Goal: Transaction & Acquisition: Book appointment/travel/reservation

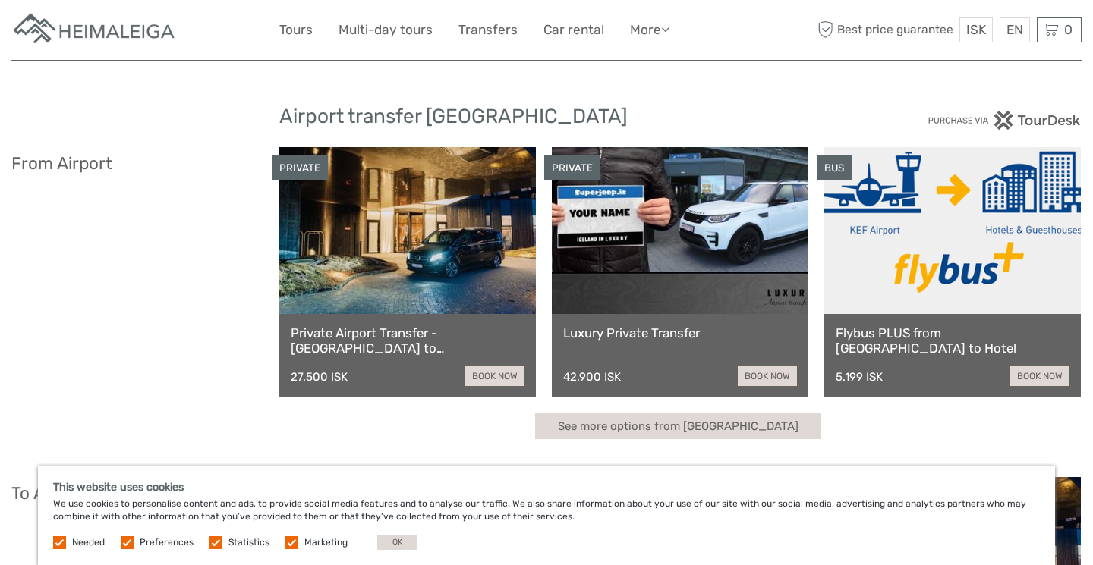
click at [956, 5] on div "ISK ISK € $ £ EN English Español Deutsch Tours Multi-day tours Transfers Car re…" at bounding box center [546, 30] width 1070 height 60
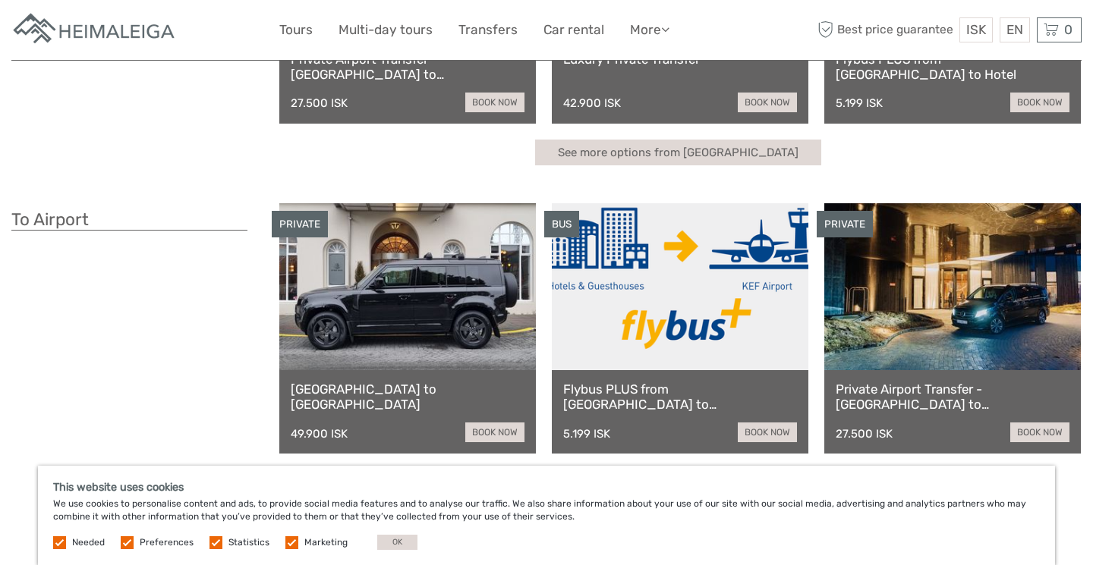
scroll to position [274, 0]
click at [629, 386] on link "Flybus PLUS from [GEOGRAPHIC_DATA] to [GEOGRAPHIC_DATA]" at bounding box center [680, 397] width 234 height 31
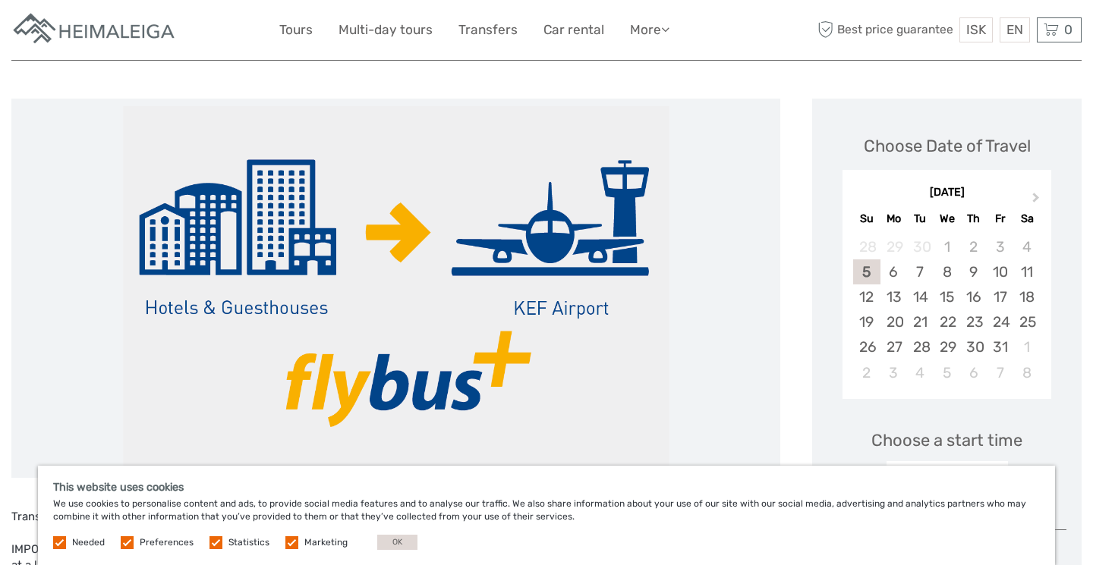
scroll to position [145, 0]
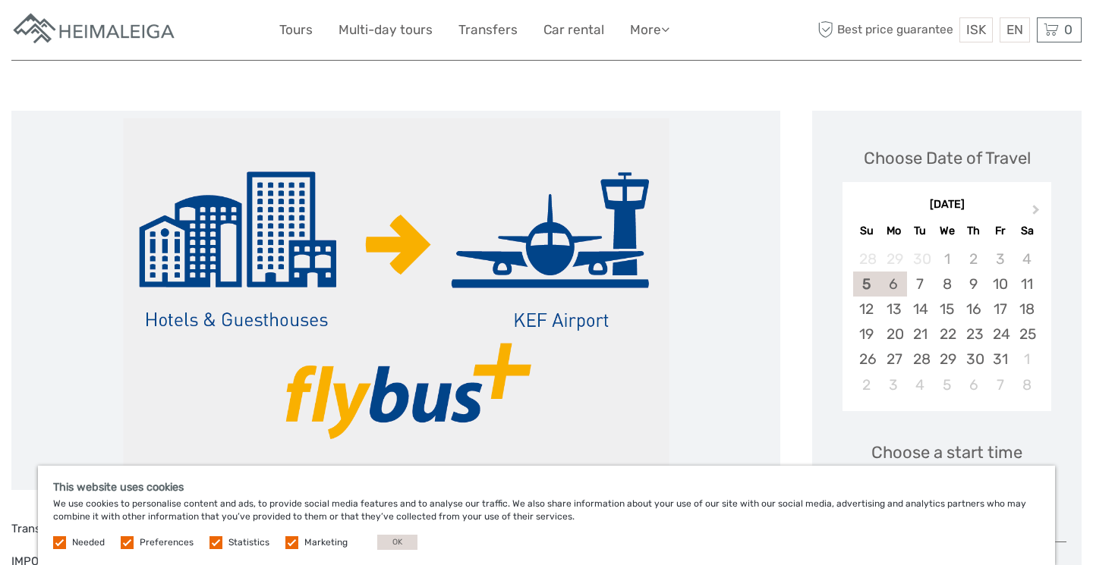
click at [895, 284] on div "6" at bounding box center [893, 284] width 27 height 25
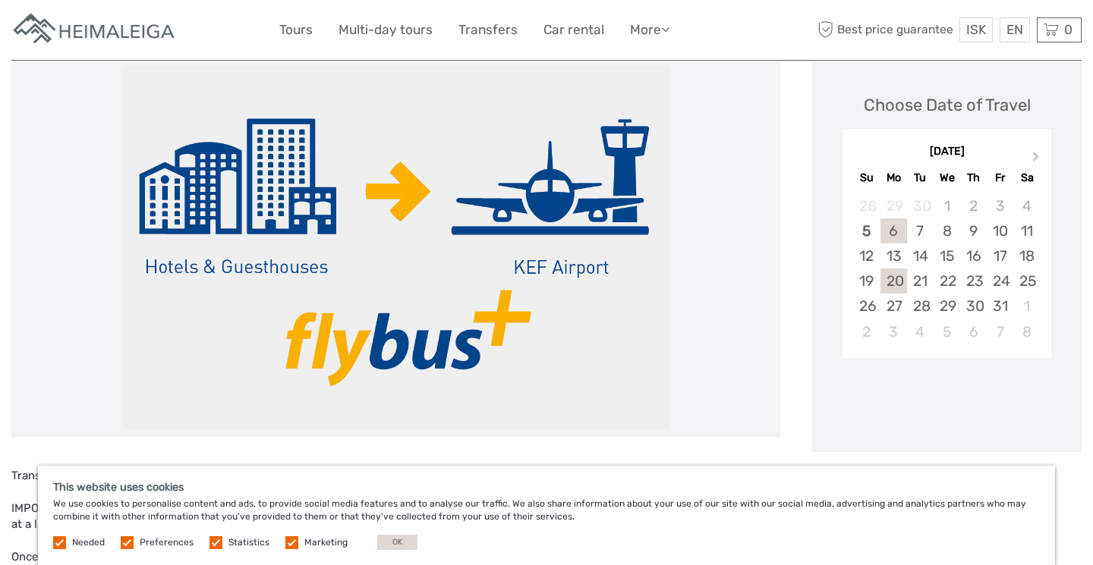
scroll to position [198, 0]
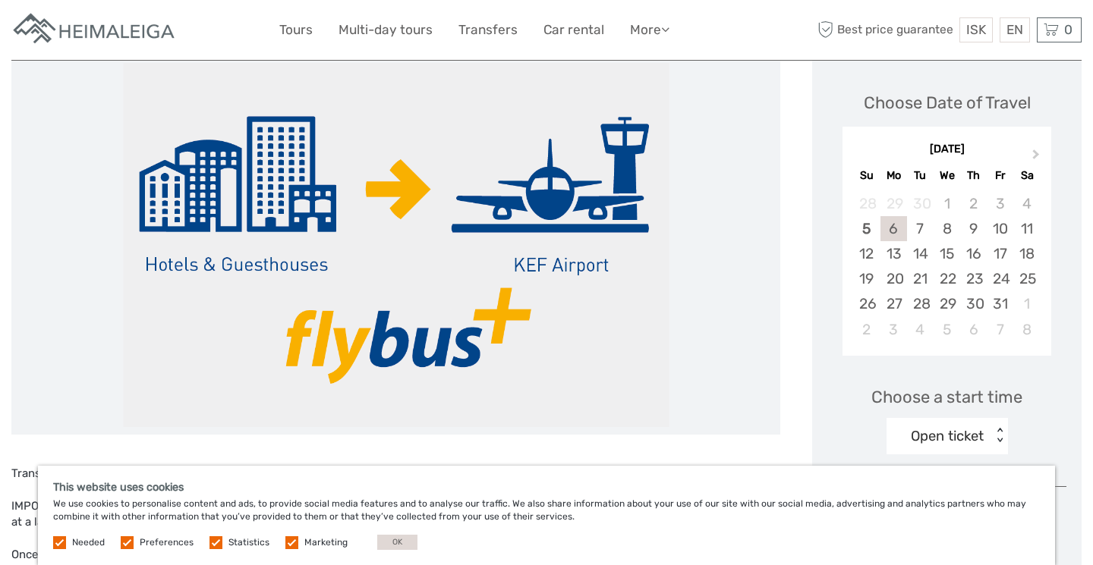
click at [951, 431] on div "Open ticket" at bounding box center [947, 436] width 73 height 20
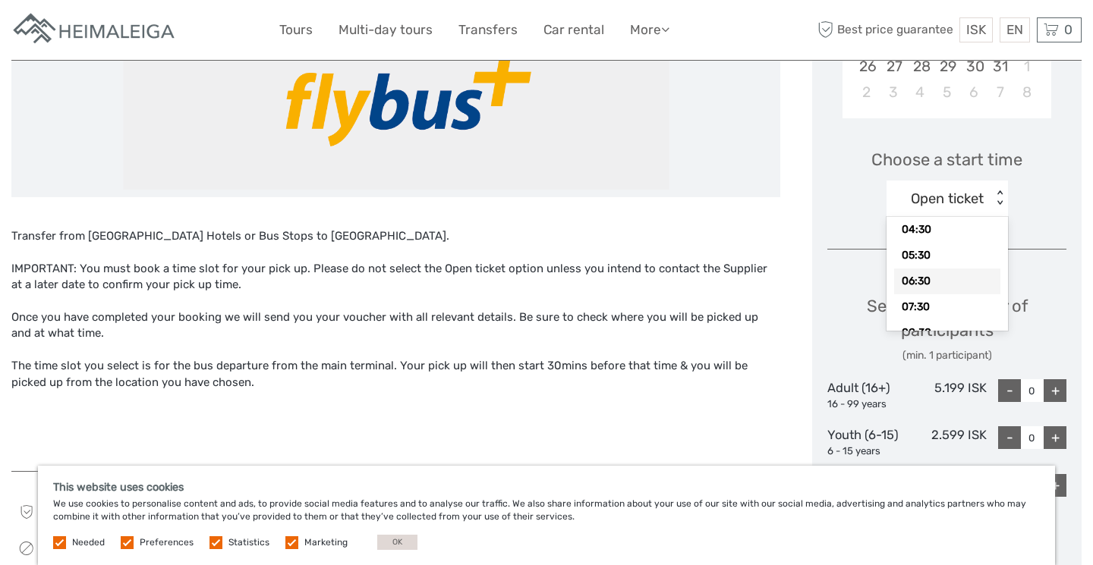
scroll to position [41, 0]
click at [962, 304] on div "07:30" at bounding box center [947, 307] width 106 height 26
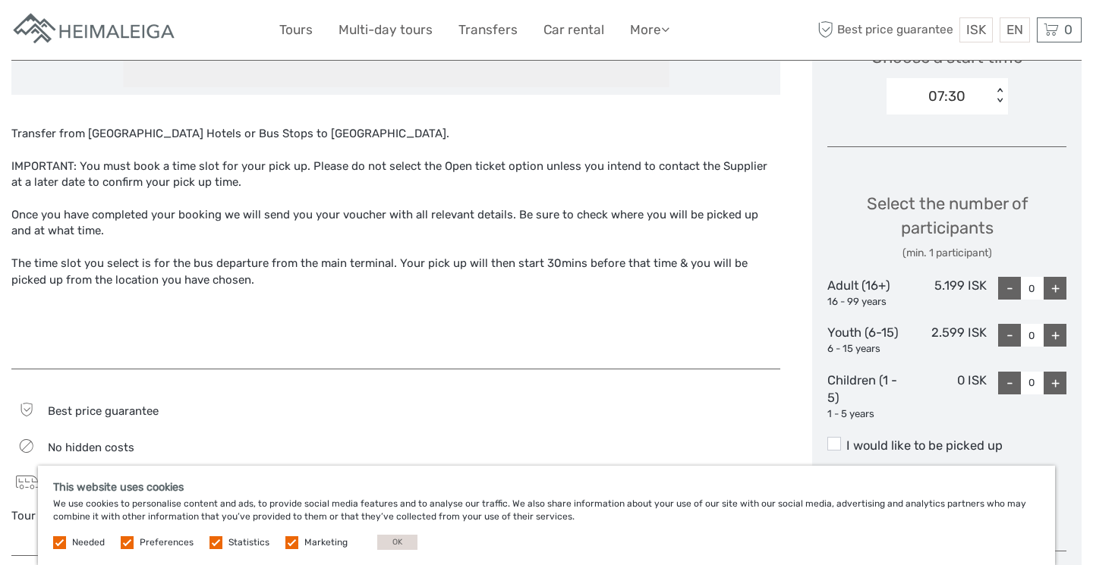
scroll to position [543, 0]
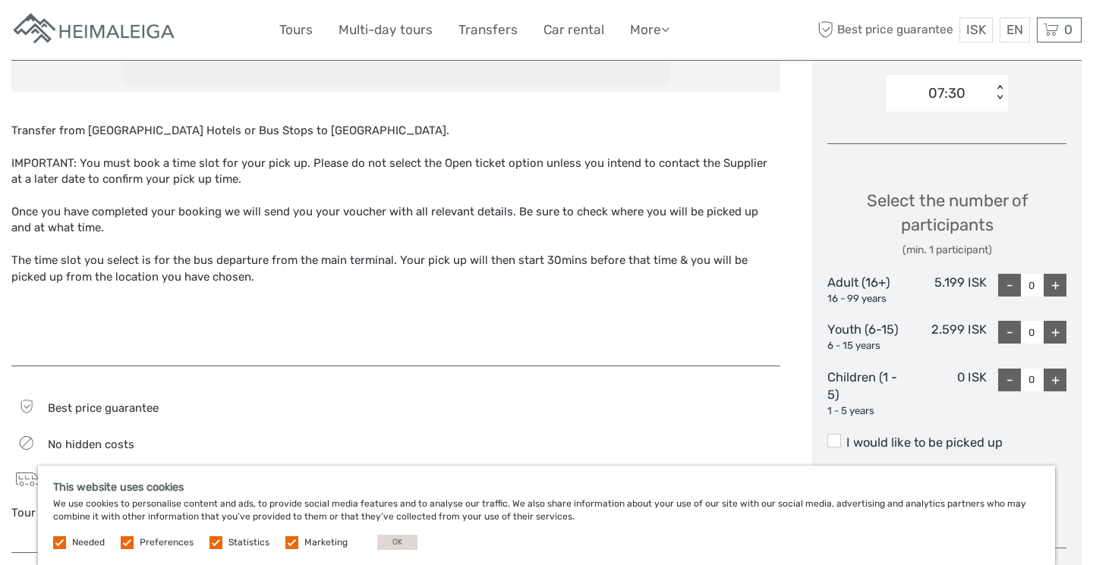
click at [1056, 285] on div "+" at bounding box center [1054, 285] width 23 height 23
type input "2"
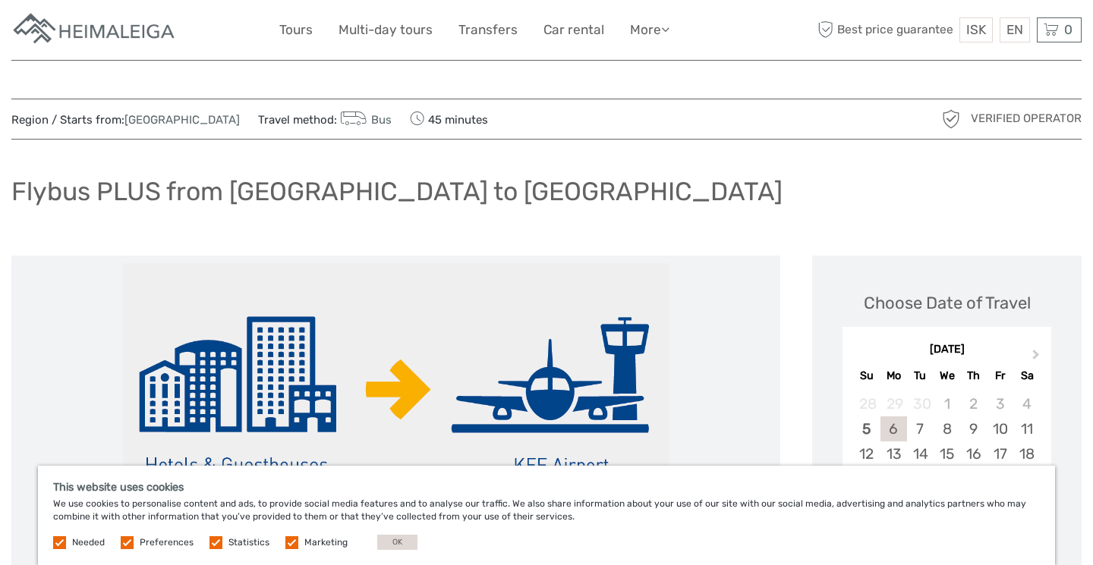
scroll to position [0, 0]
click at [145, 120] on link "Capital Region" at bounding box center [181, 120] width 115 height 14
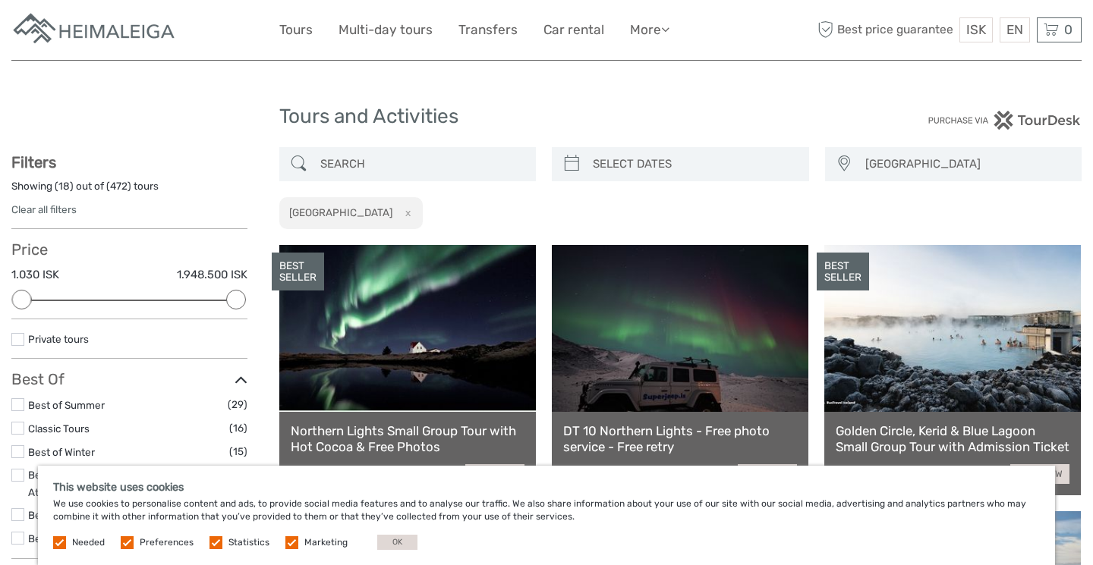
click at [80, 212] on div "Showing ( 18 ) out of ( 472 ) tours Clear all filters" at bounding box center [129, 204] width 236 height 51
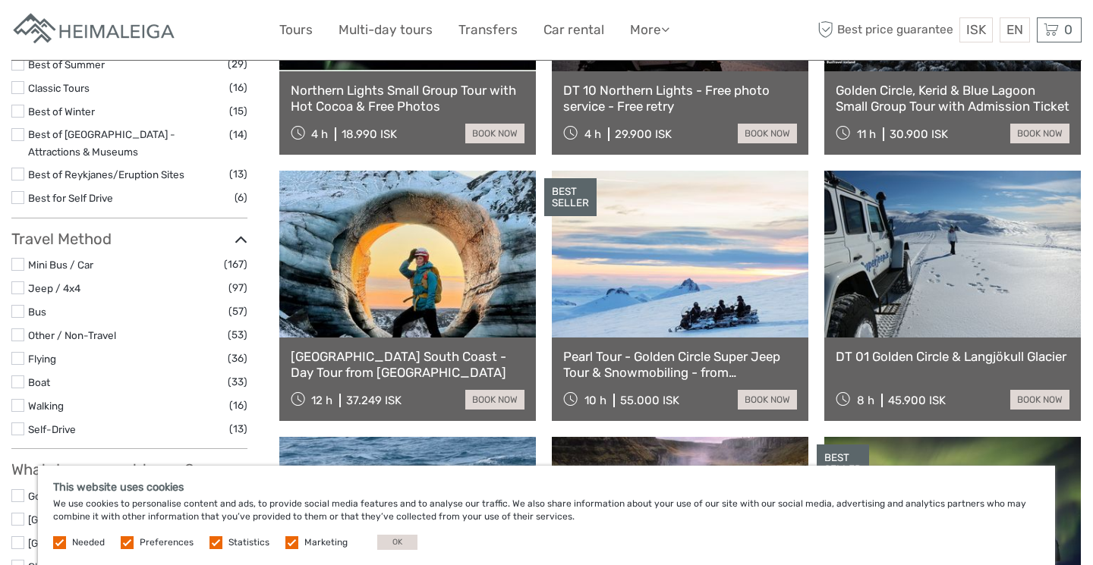
scroll to position [341, 0]
click at [19, 305] on label at bounding box center [17, 311] width 13 height 13
click at [0, 0] on input "checkbox" at bounding box center [0, 0] width 0 height 0
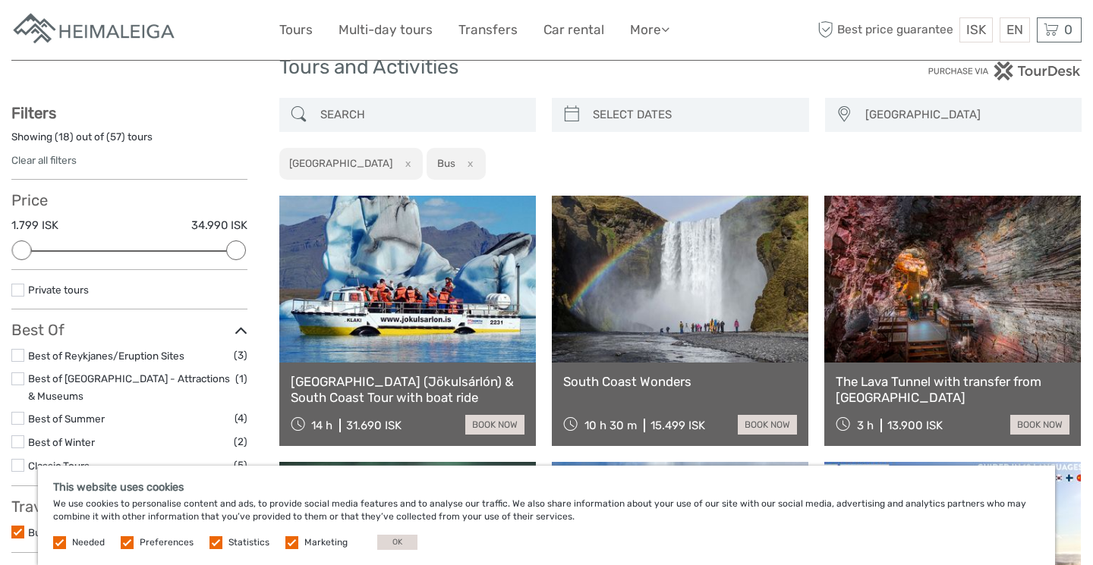
scroll to position [30, 0]
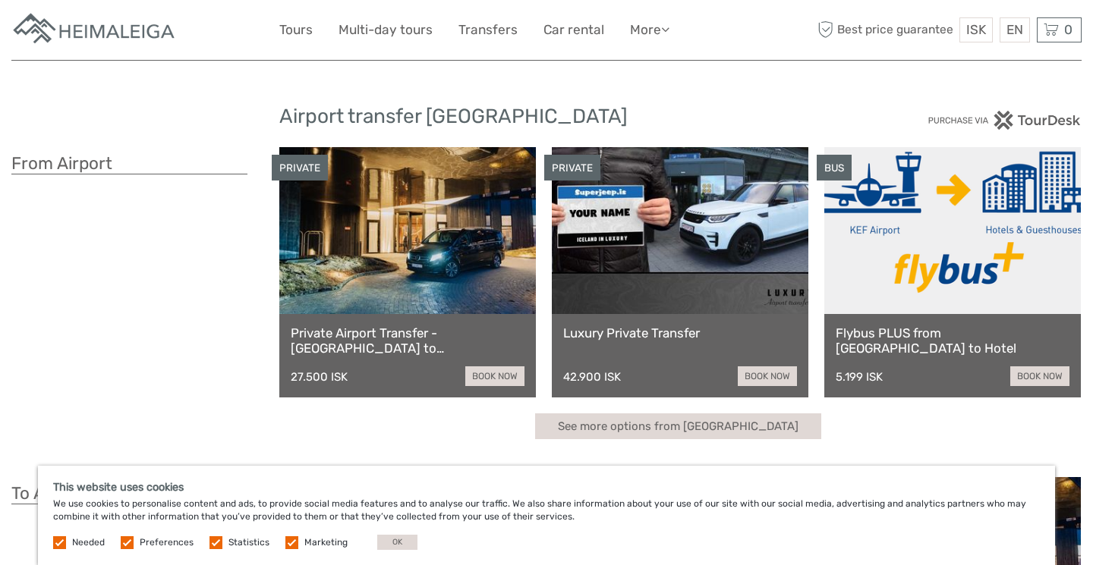
click at [176, 160] on h3 "From Airport" at bounding box center [129, 163] width 236 height 21
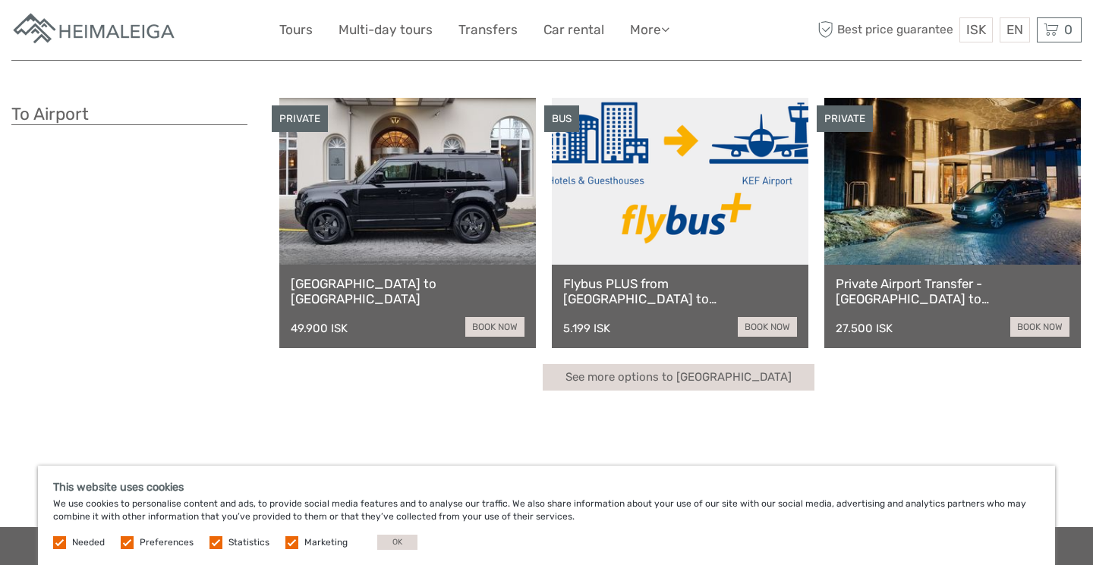
scroll to position [381, 0]
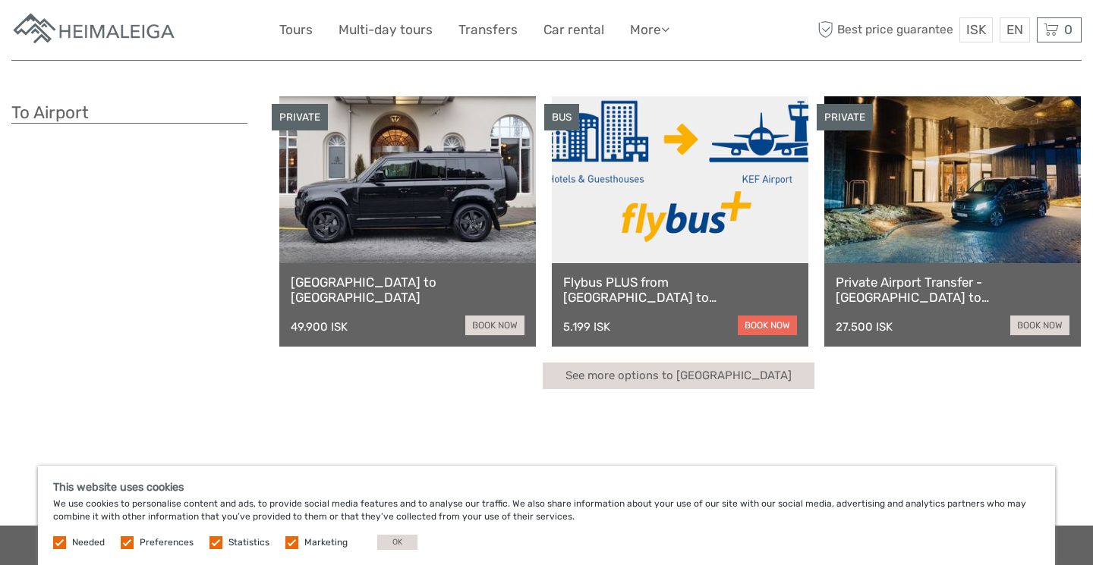
click at [766, 329] on link "book now" at bounding box center [767, 326] width 59 height 20
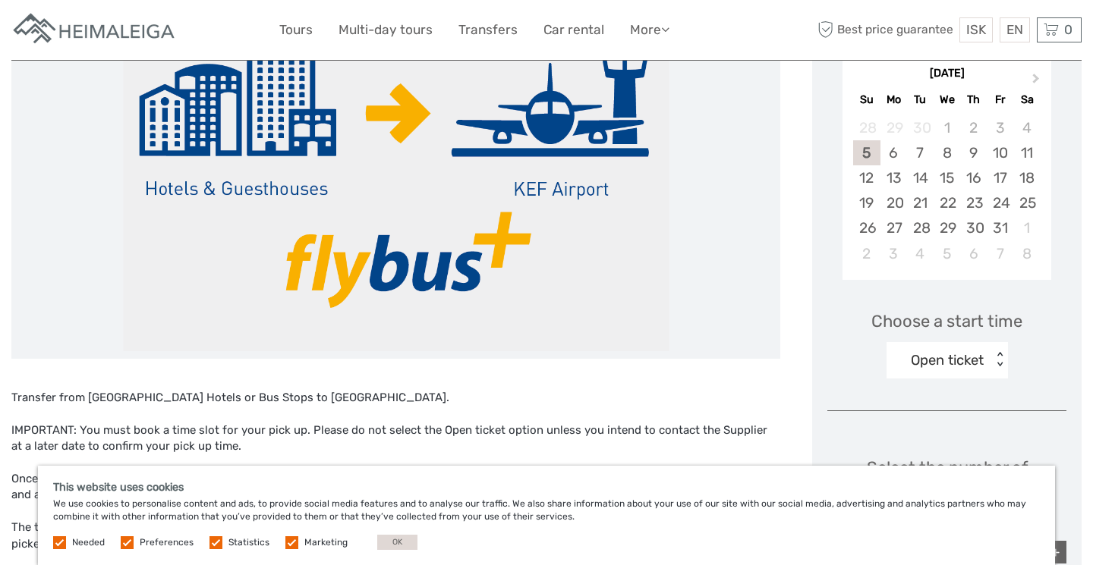
scroll to position [274, 0]
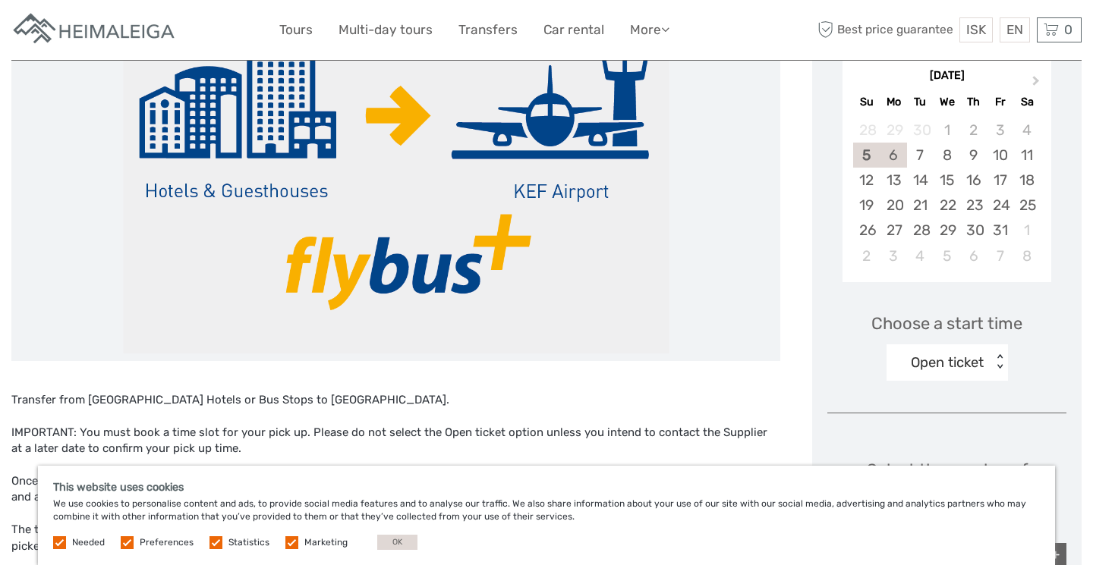
click at [892, 153] on div "6" at bounding box center [893, 155] width 27 height 25
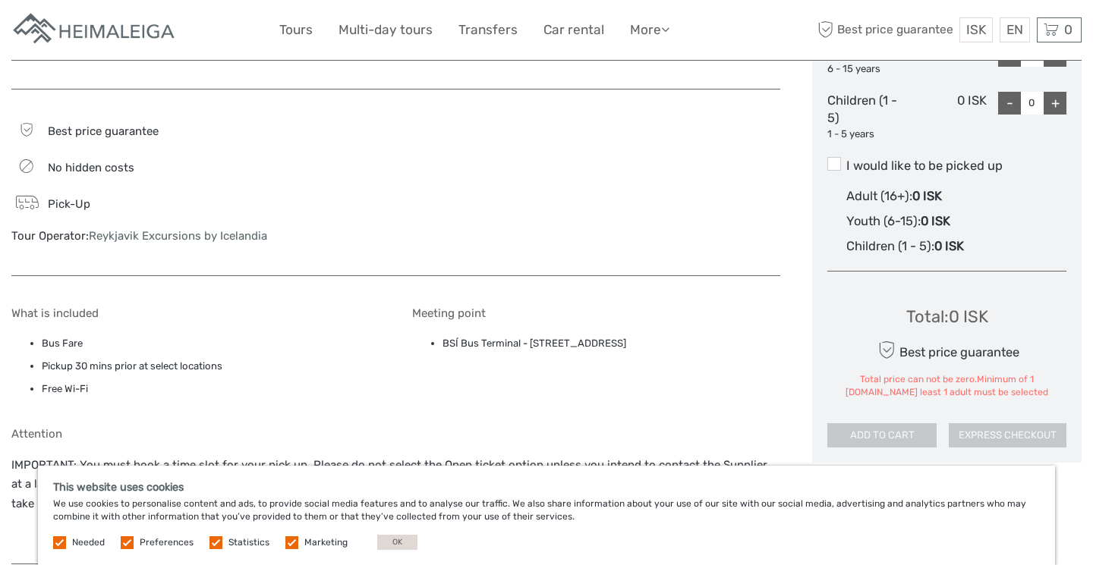
scroll to position [821, 0]
drag, startPoint x: 691, startPoint y: 336, endPoint x: 444, endPoint y: 327, distance: 246.8
click at [444, 335] on li "BSÍ Bus Terminal - Vatnsmýrarvegur 10, Reykjavík, 101" at bounding box center [611, 343] width 338 height 17
copy li "BSÍ Bus Terminal - Vatnsmýrarvegur 10, Reykjavík, 101"
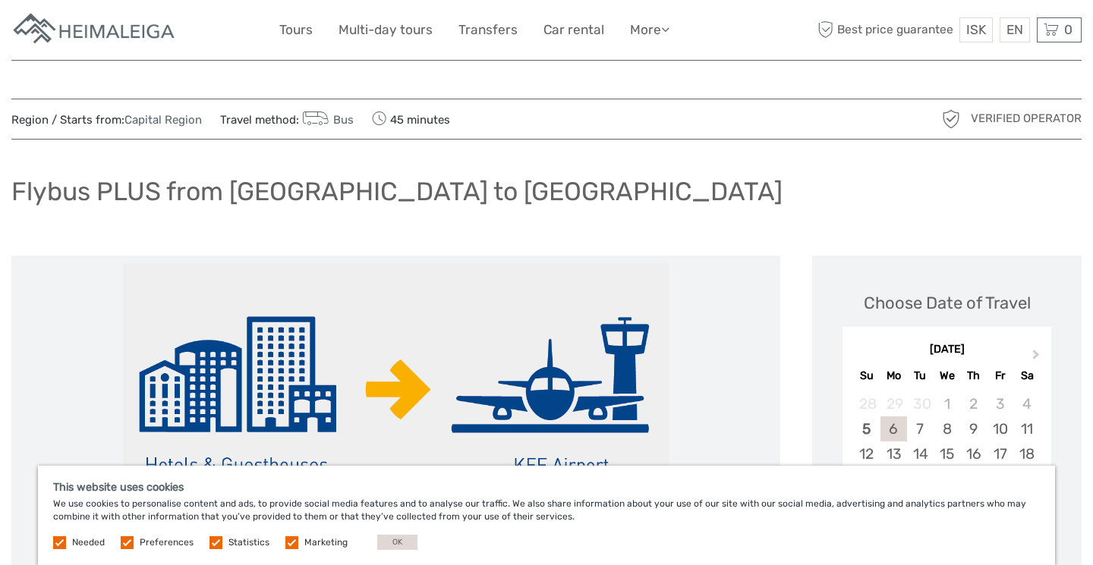
scroll to position [0, 0]
click at [144, 124] on link "Capital Region" at bounding box center [162, 120] width 77 height 14
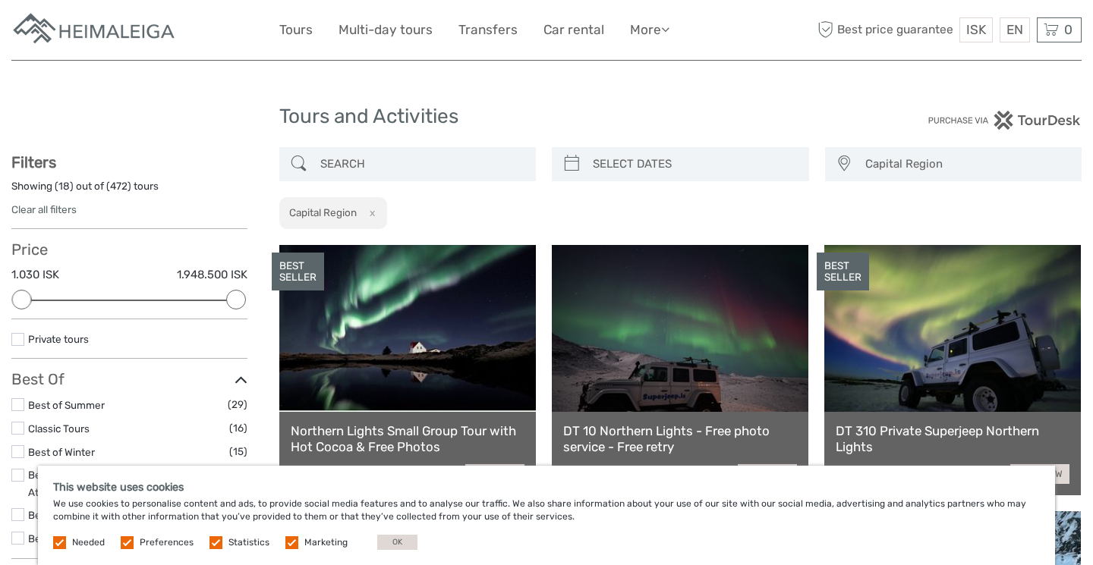
click at [913, 169] on span "Capital Region" at bounding box center [966, 164] width 216 height 25
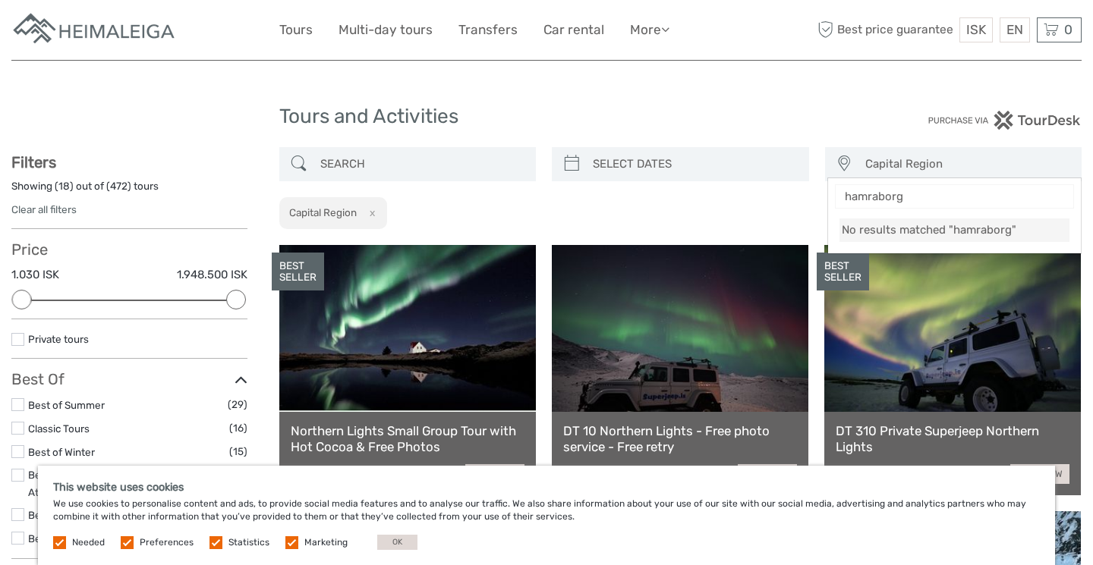
type input "hamraborg"
type input "05/10/2025"
click at [646, 168] on input "search" at bounding box center [694, 164] width 215 height 27
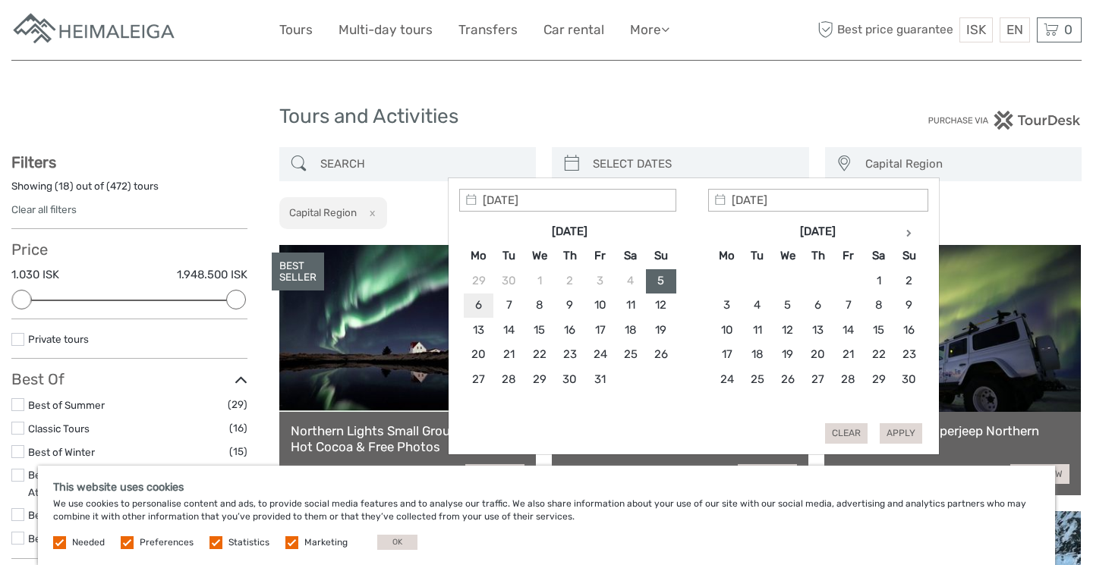
type input "06/10/2025"
type input "[DATE]"
click at [430, 167] on input "search" at bounding box center [421, 164] width 215 height 27
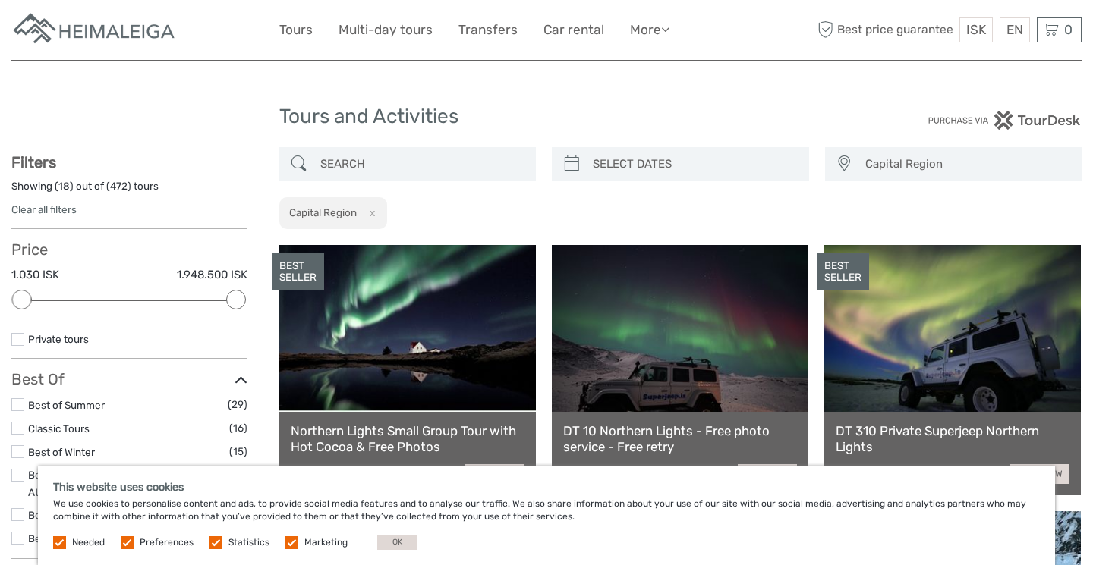
click at [932, 166] on span "Capital Region" at bounding box center [966, 164] width 216 height 25
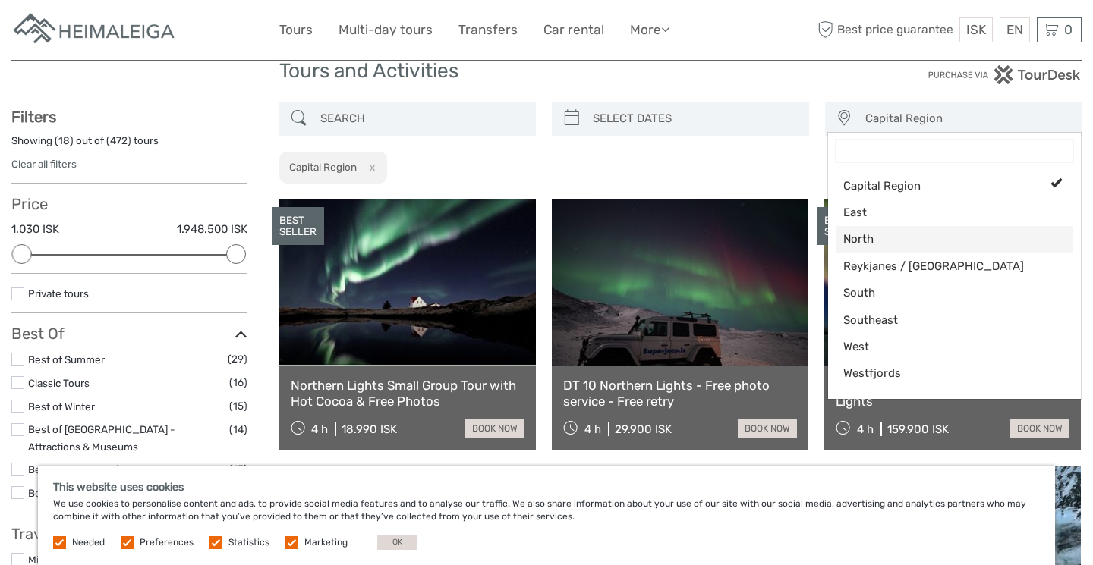
scroll to position [46, 0]
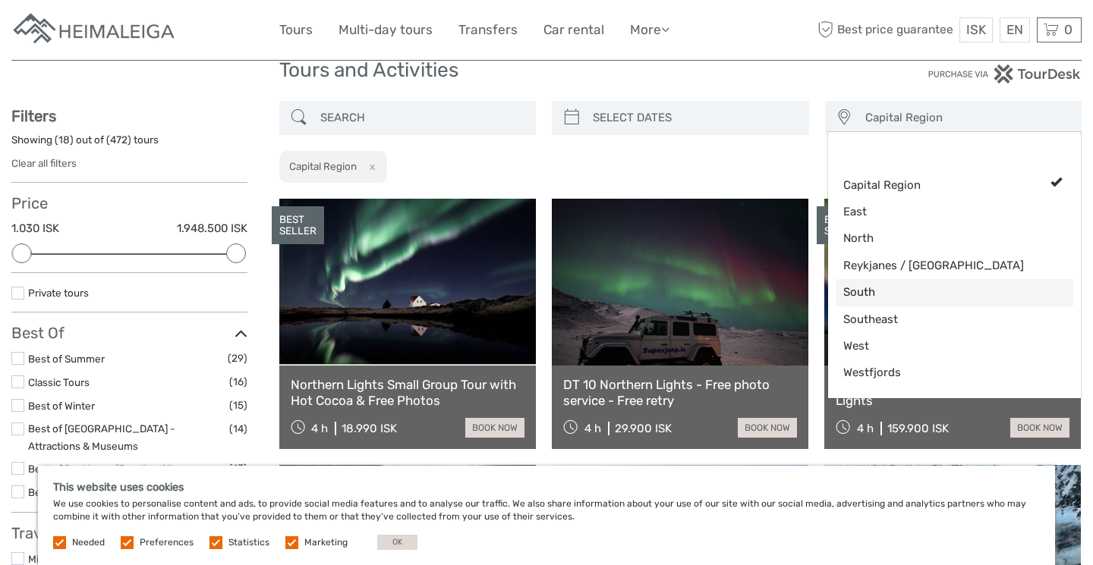
click at [900, 293] on span "South" at bounding box center [941, 293] width 197 height 16
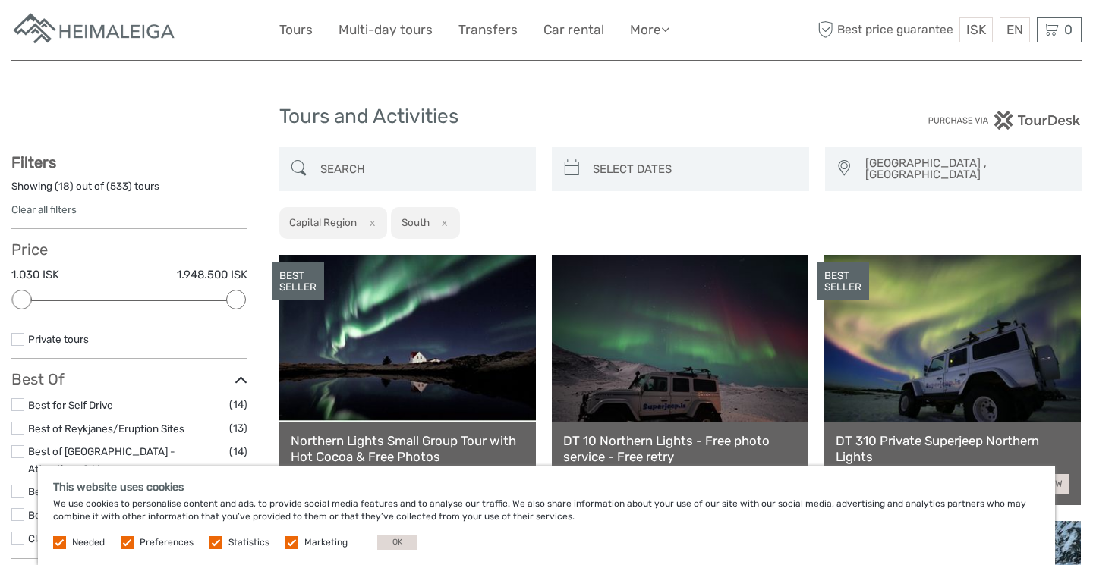
click at [371, 215] on button "x" at bounding box center [369, 223] width 20 height 16
select select "South"
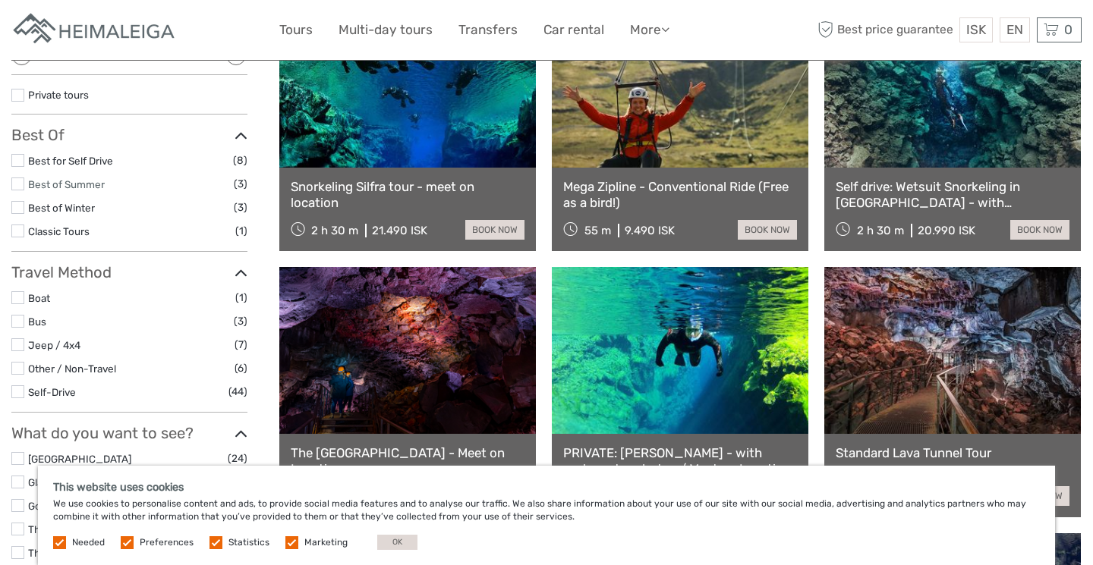
scroll to position [250, 0]
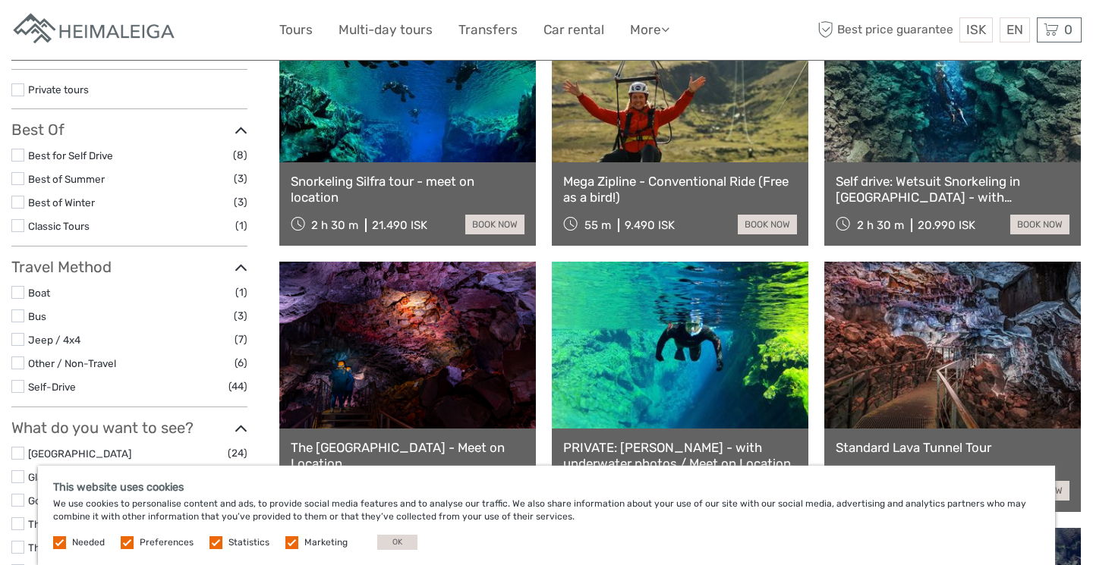
click at [27, 307] on li "Bus (3)" at bounding box center [129, 315] width 236 height 17
click at [24, 312] on label at bounding box center [17, 316] width 13 height 13
click at [0, 0] on input "checkbox" at bounding box center [0, 0] width 0 height 0
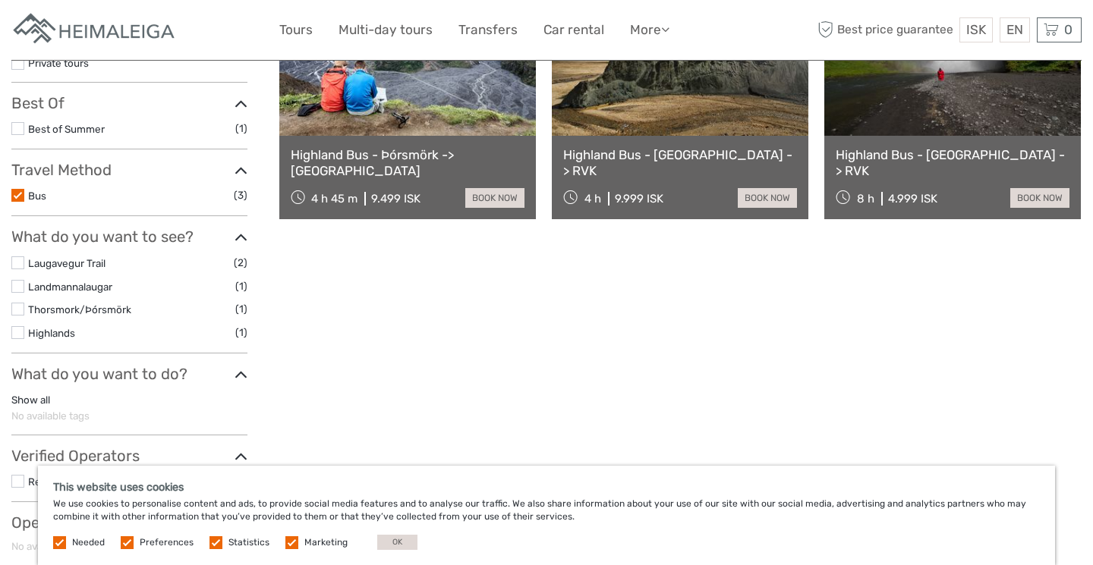
scroll to position [127, 0]
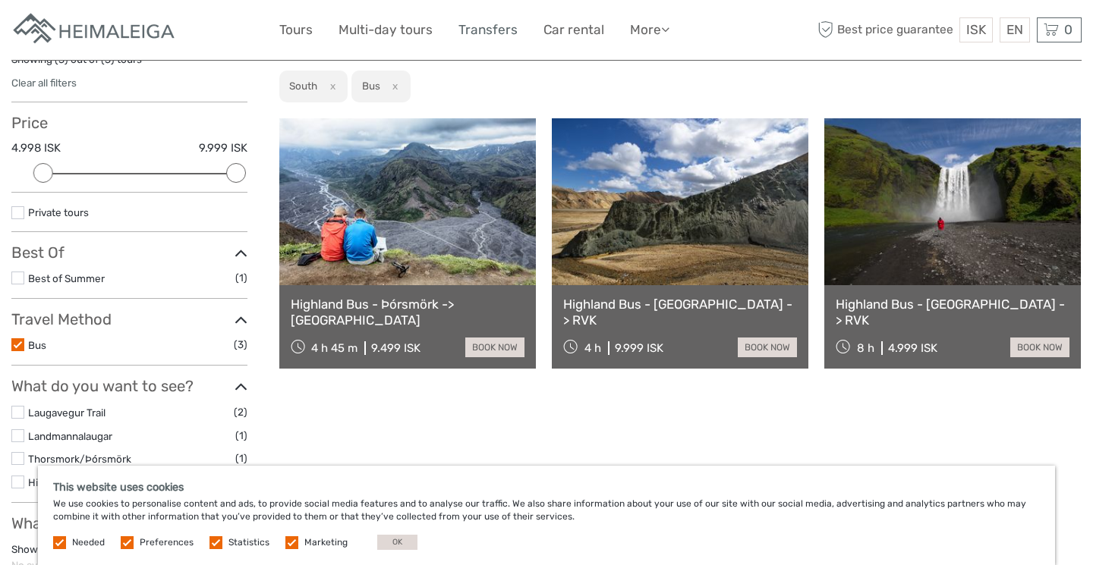
click at [502, 27] on link "Transfers" at bounding box center [487, 30] width 59 height 22
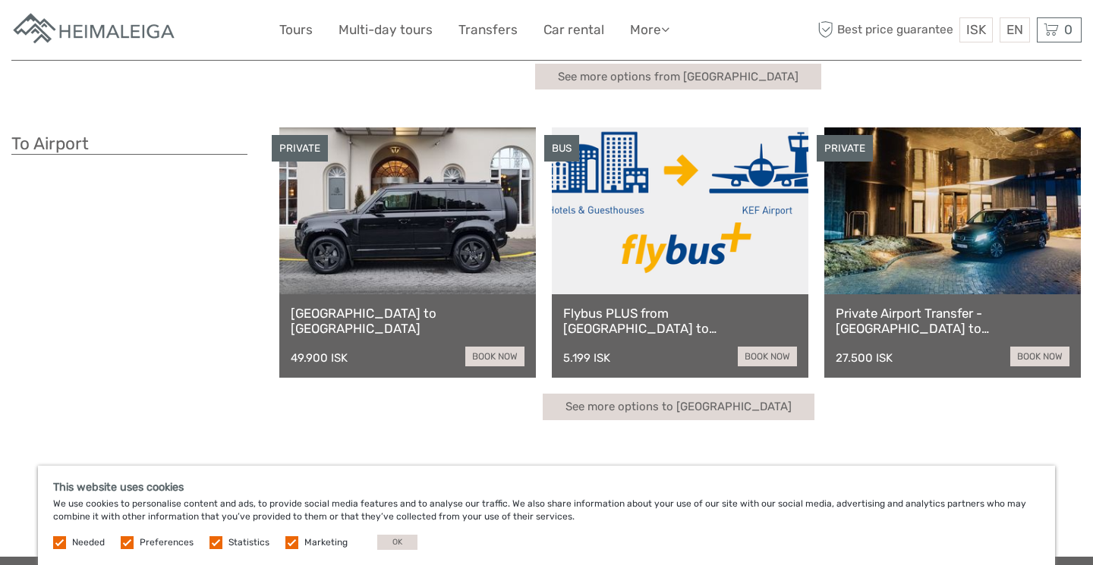
scroll to position [354, 0]
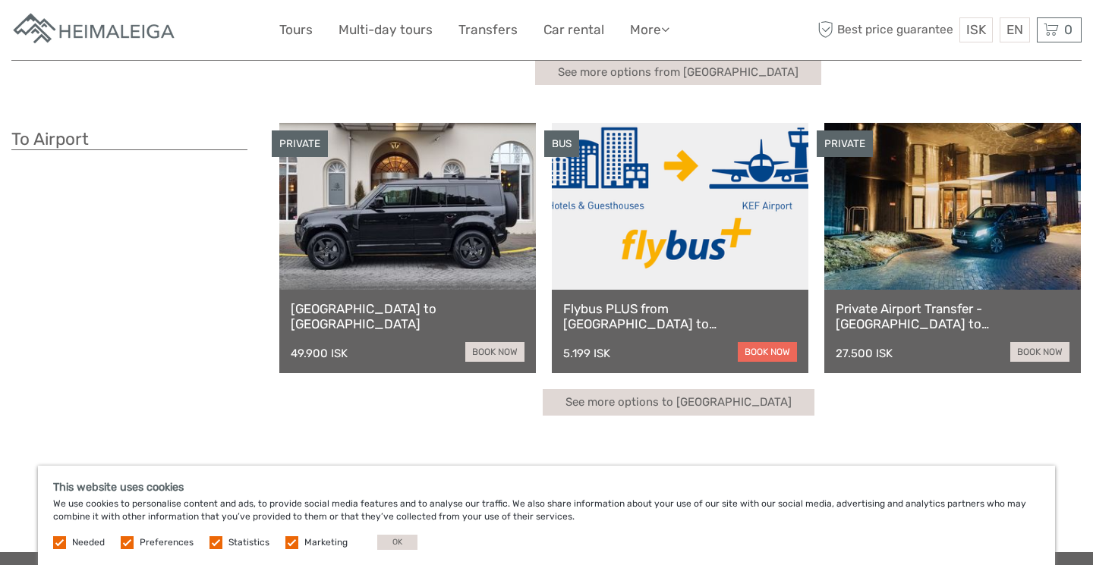
click at [747, 350] on link "book now" at bounding box center [767, 352] width 59 height 20
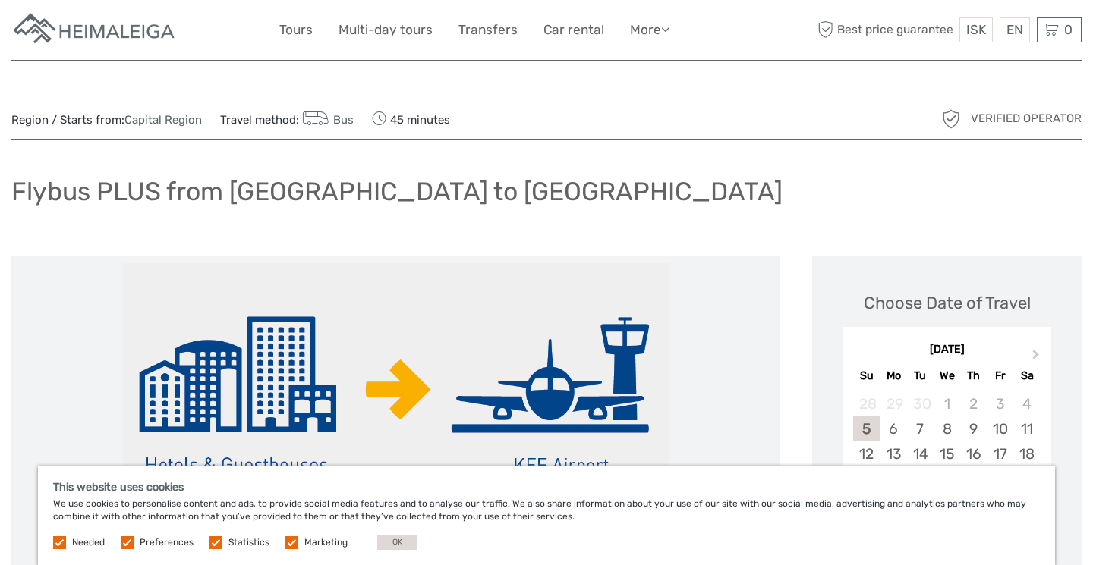
click at [146, 116] on link "Capital Region" at bounding box center [162, 120] width 77 height 14
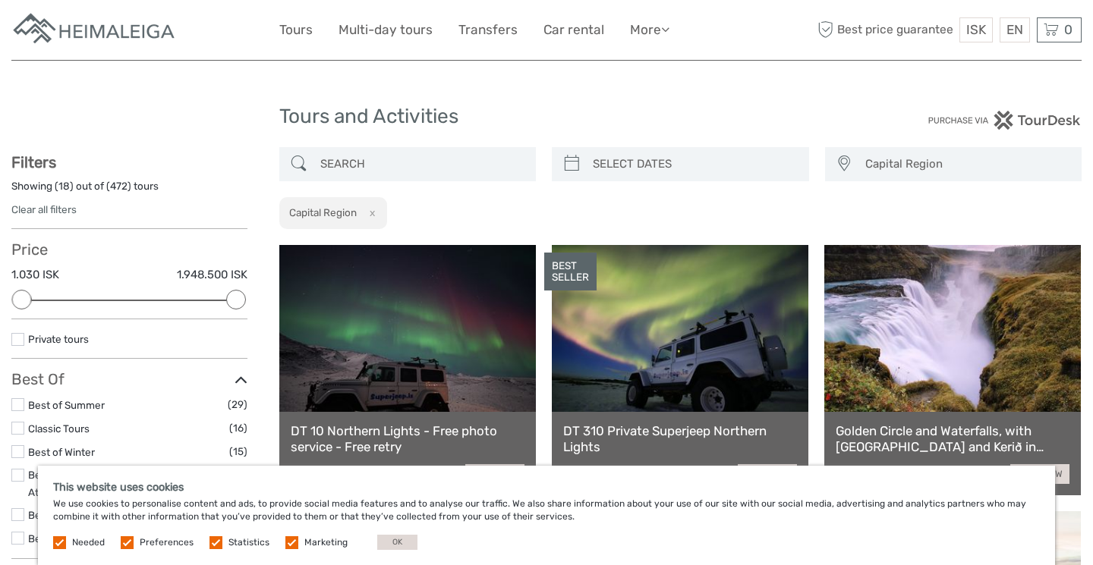
click at [877, 166] on span "Capital Region" at bounding box center [966, 164] width 216 height 25
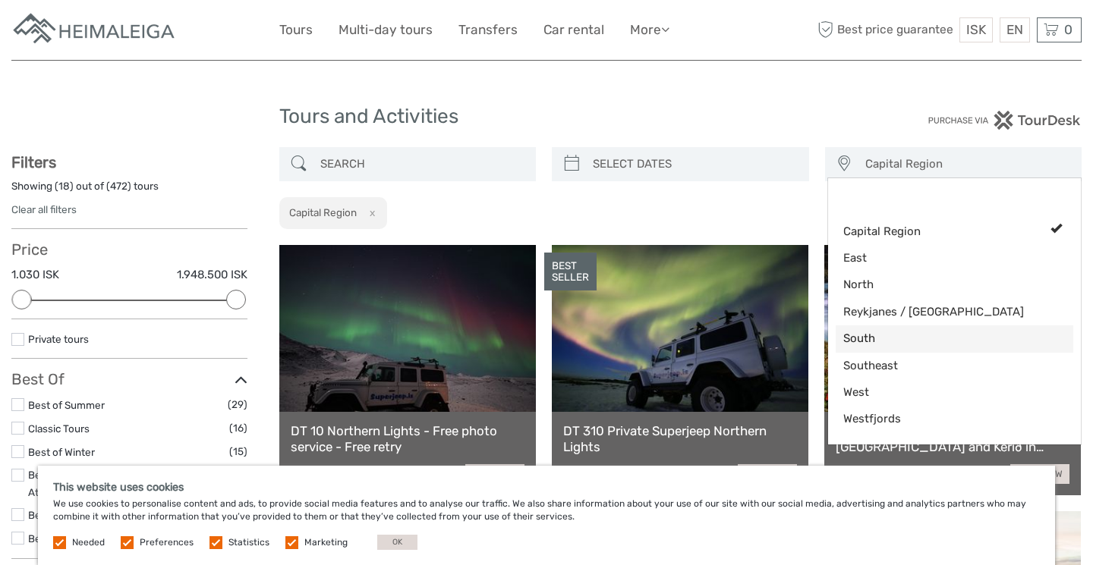
click at [879, 332] on span "South" at bounding box center [941, 339] width 197 height 16
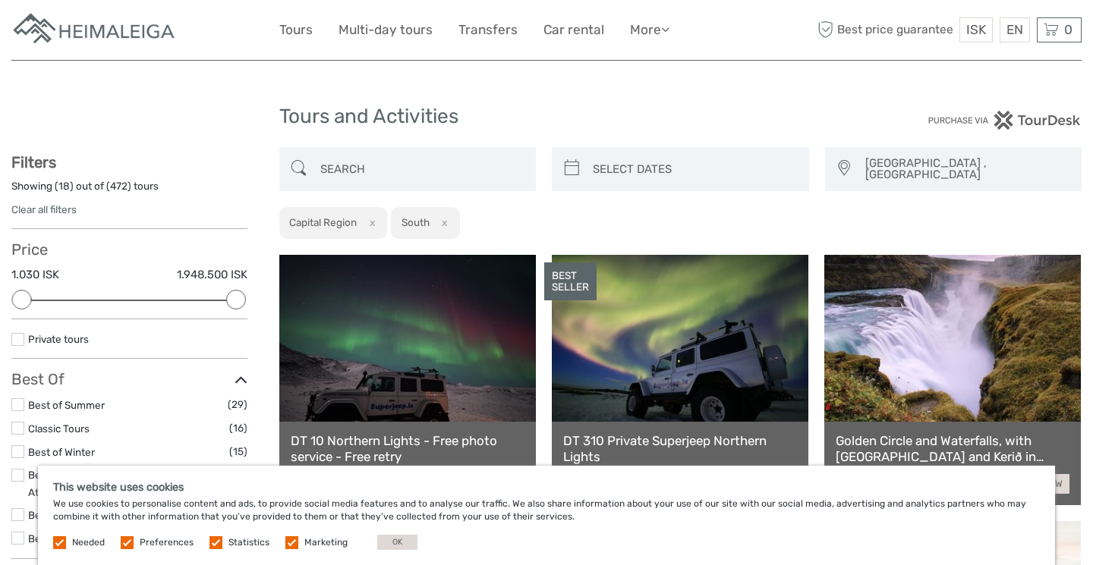
scroll to position [58, 0]
click at [496, 30] on link "Transfers" at bounding box center [487, 30] width 59 height 22
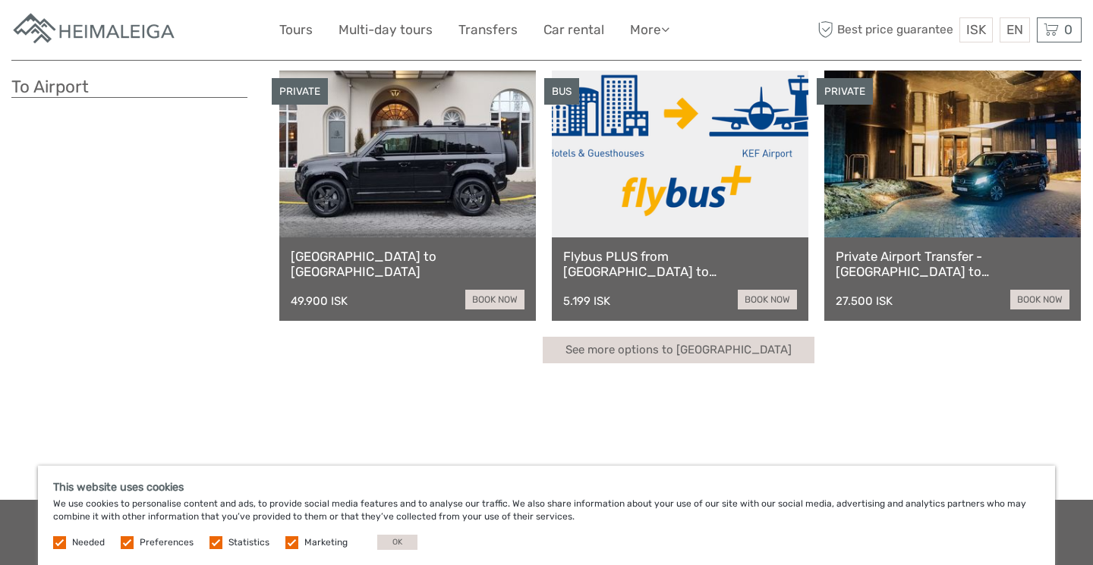
scroll to position [414, 0]
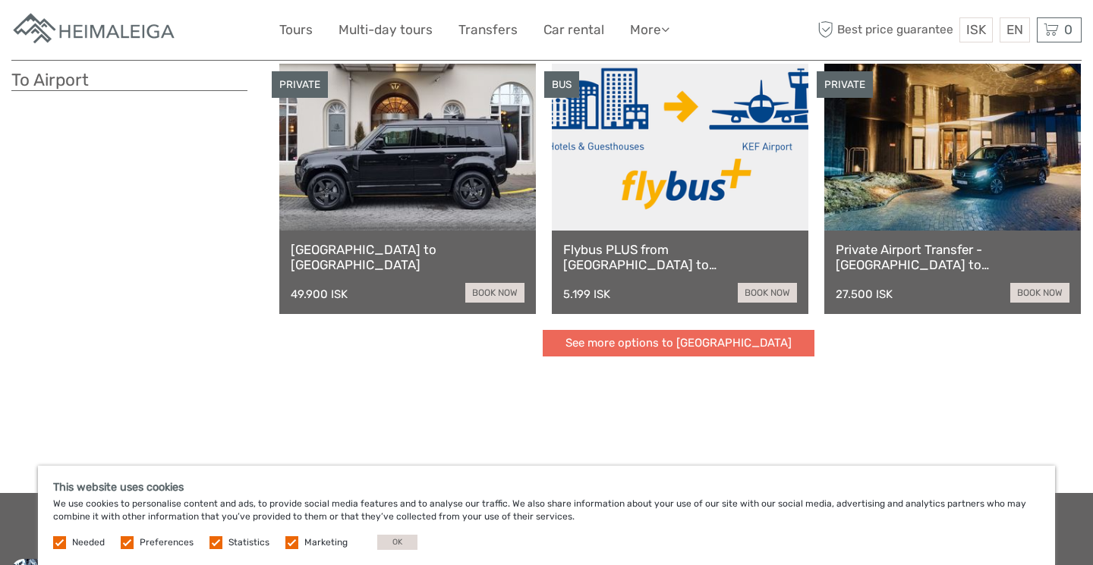
click at [719, 342] on link "See more options to Keflavík airport" at bounding box center [679, 343] width 272 height 27
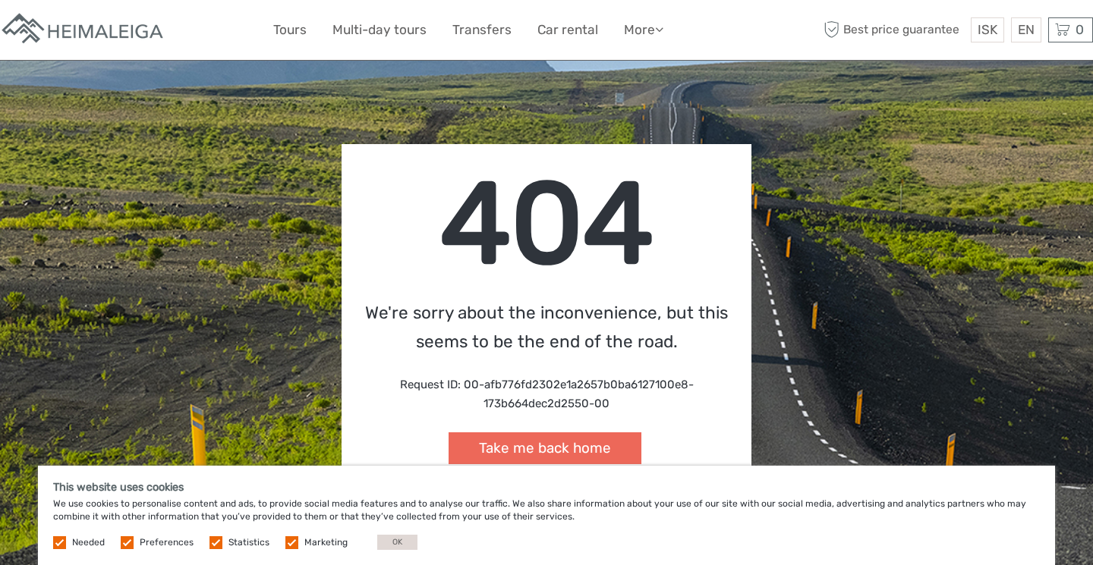
click at [549, 438] on link "Take me back home" at bounding box center [545, 449] width 193 height 33
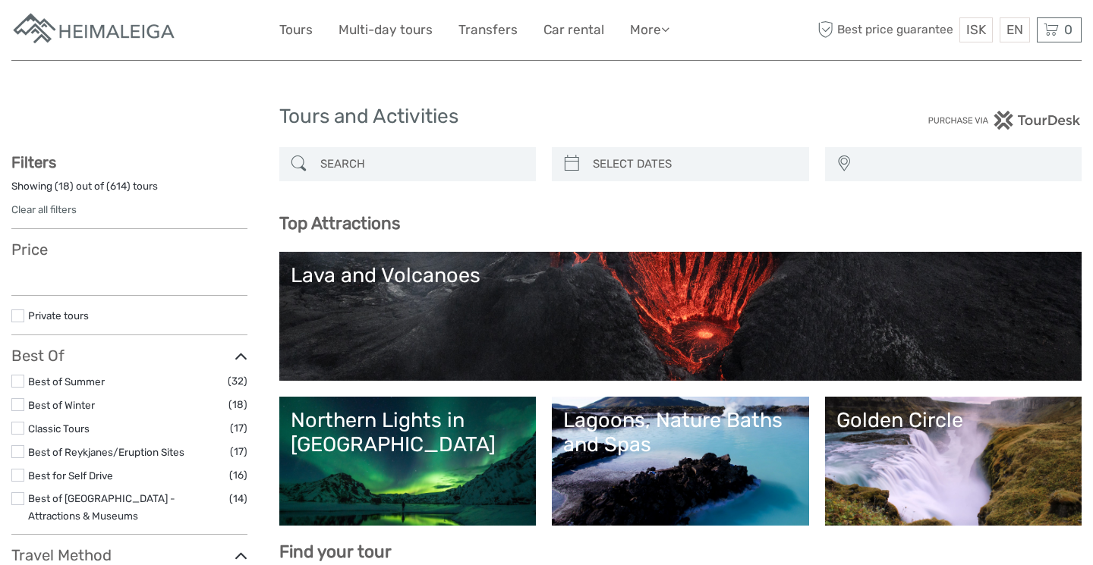
select select
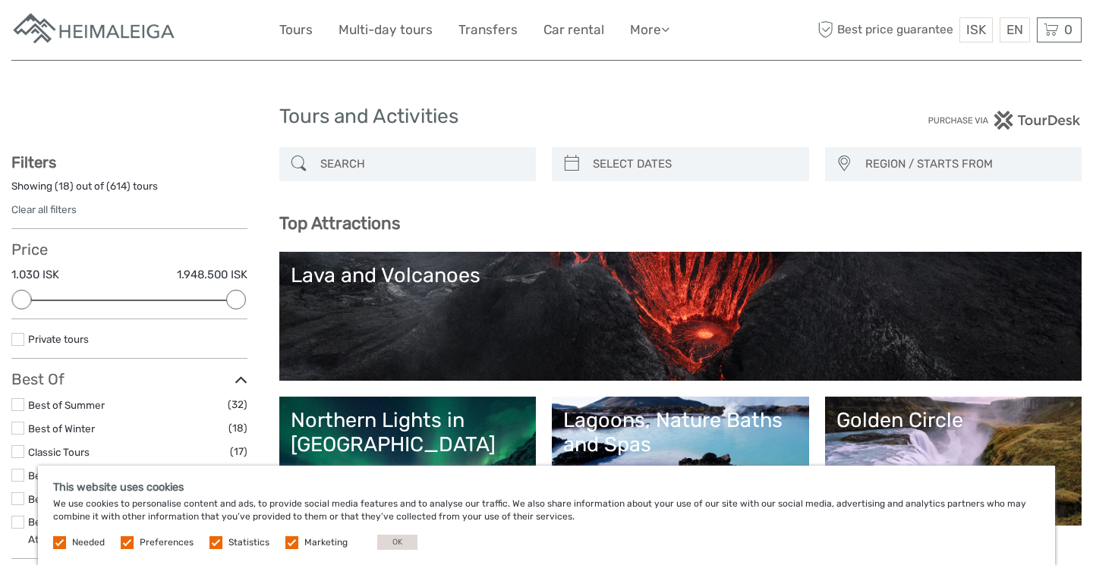
click at [902, 152] on span "REGION / STARTS FROM" at bounding box center [966, 164] width 216 height 25
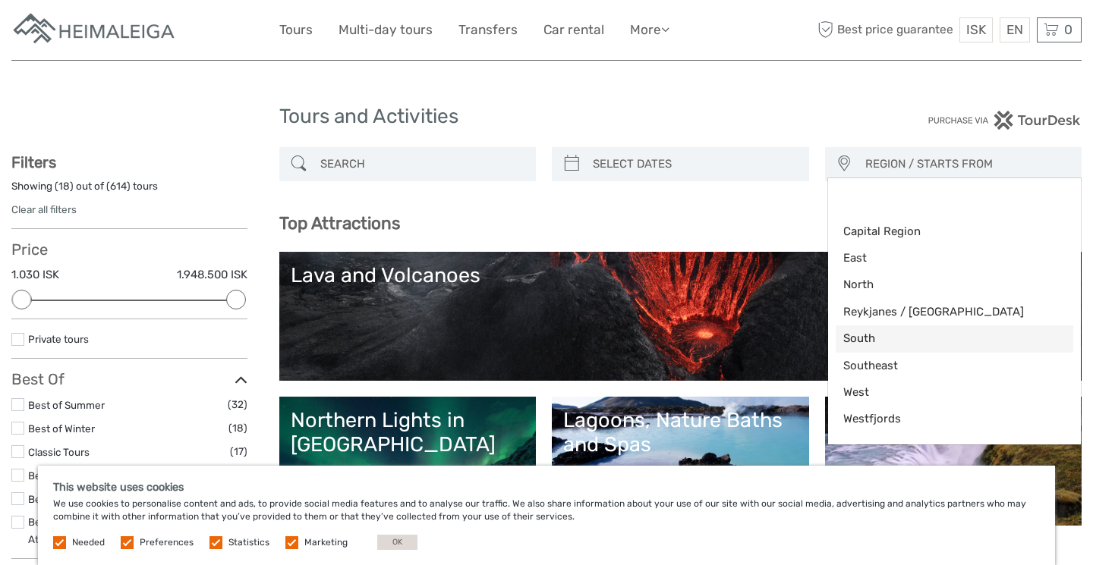
click at [885, 345] on link "South" at bounding box center [955, 339] width 238 height 27
select select "South"
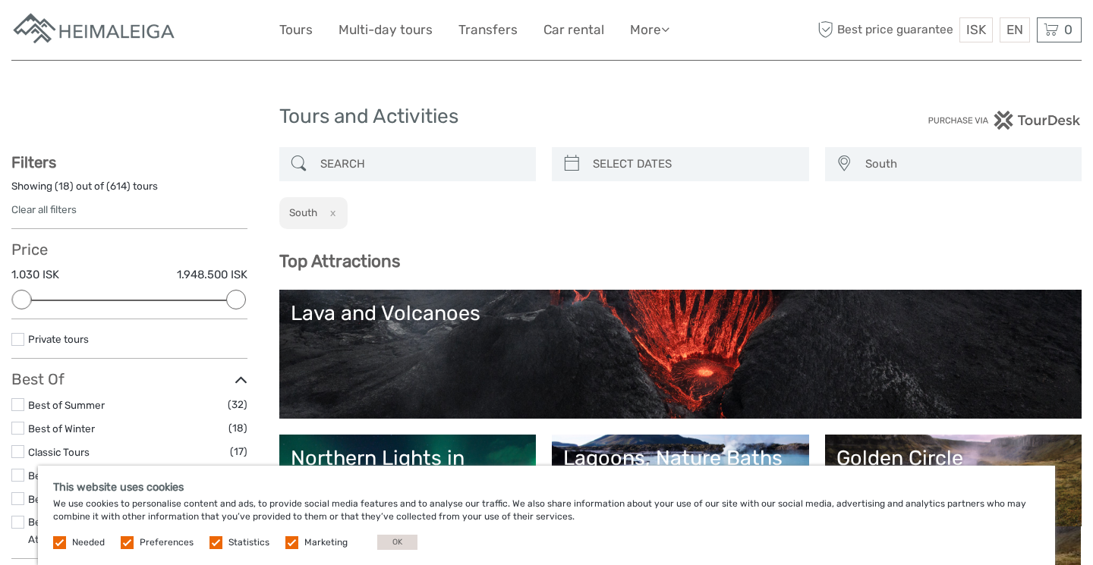
scroll to position [58, 0]
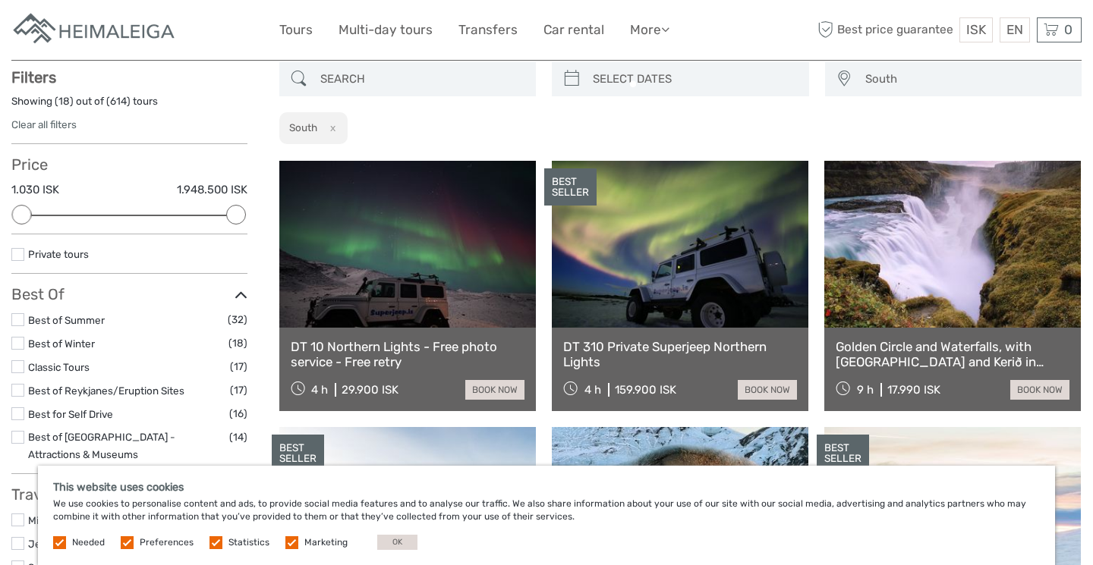
scroll to position [86, 0]
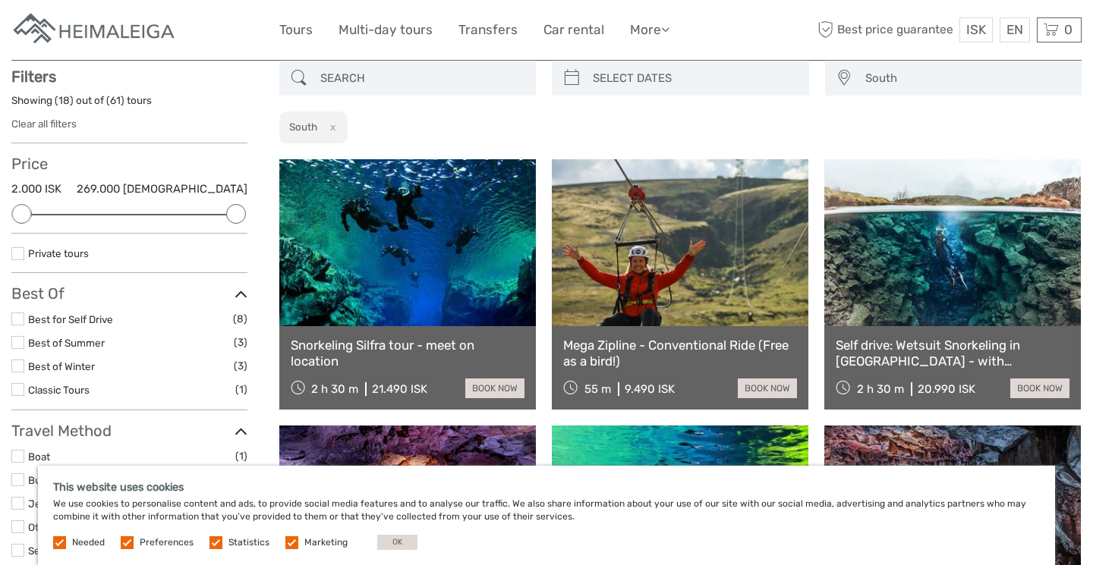
type input "[DATE]"
click at [697, 89] on input "search" at bounding box center [694, 78] width 215 height 27
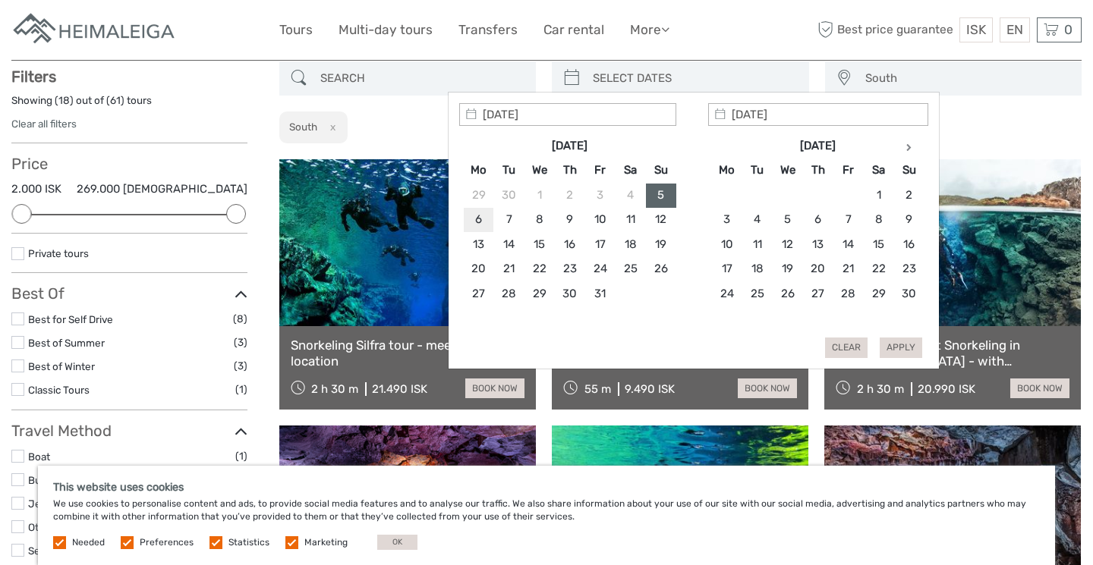
type input "[DATE]"
click at [895, 348] on button "Apply" at bounding box center [901, 348] width 42 height 20
type input "[DATE] - [DATE]"
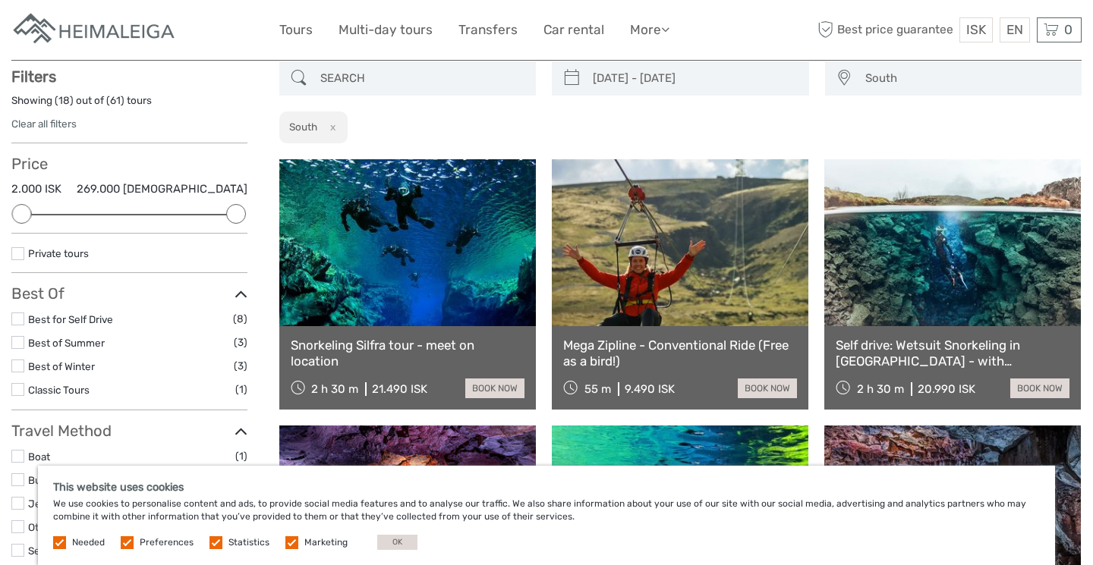
click at [408, 71] on input "search" at bounding box center [421, 78] width 215 height 27
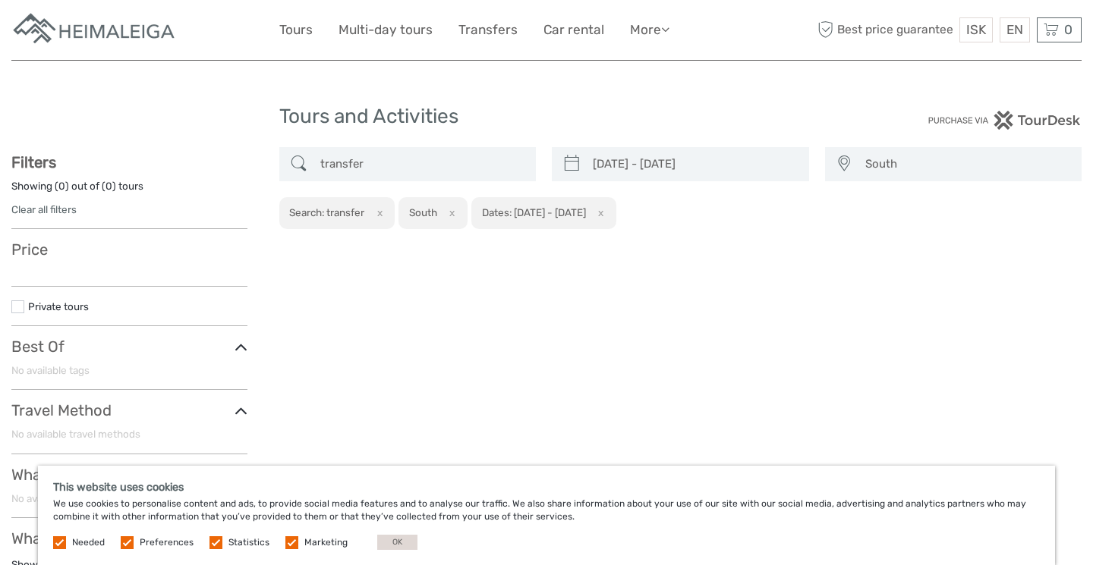
type input "transfer"
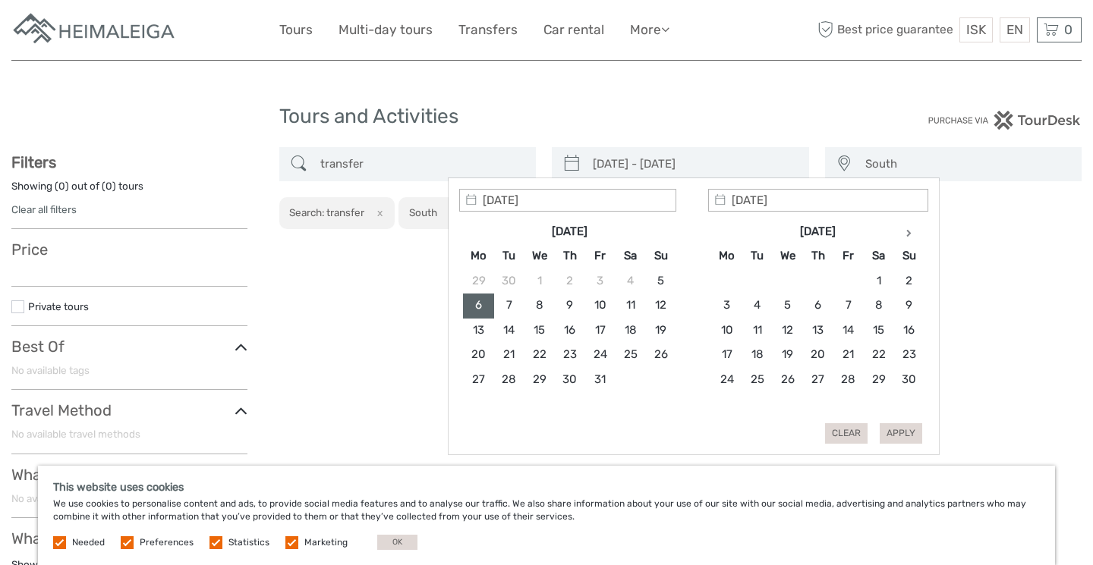
click at [627, 167] on input "[DATE] - [DATE]" at bounding box center [694, 164] width 215 height 27
type input "22/11/2025"
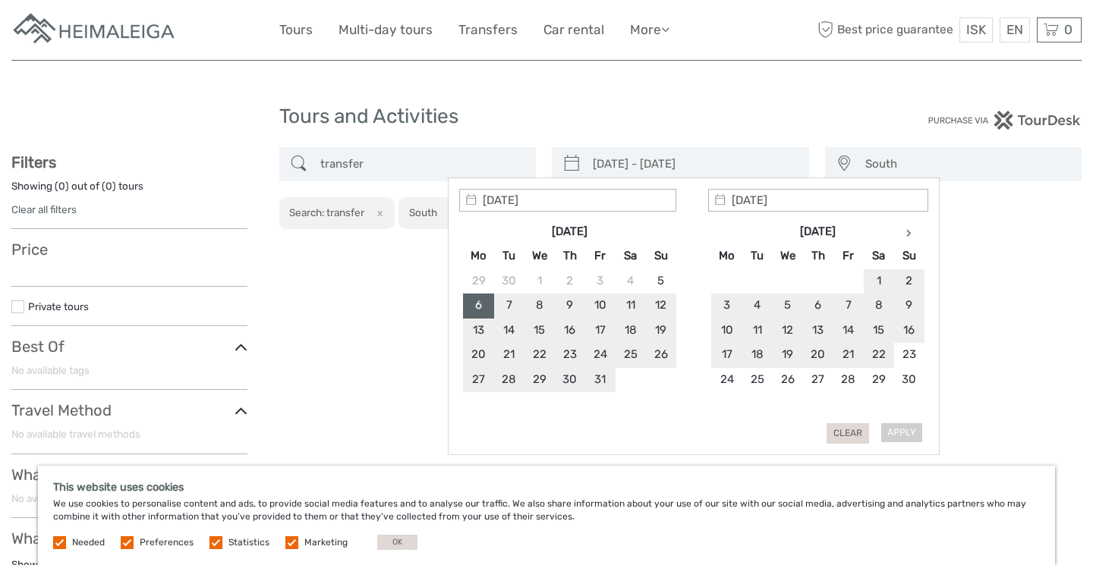
click at [859, 445] on div "06/10/2025 Oct 2025 Mo Tu We Th Fr Sa Su 29 30 1 2 3 4 5 6 7 8 9 10 11 12 13 14…" at bounding box center [694, 317] width 492 height 278
click at [848, 425] on button "Clear" at bounding box center [847, 433] width 42 height 20
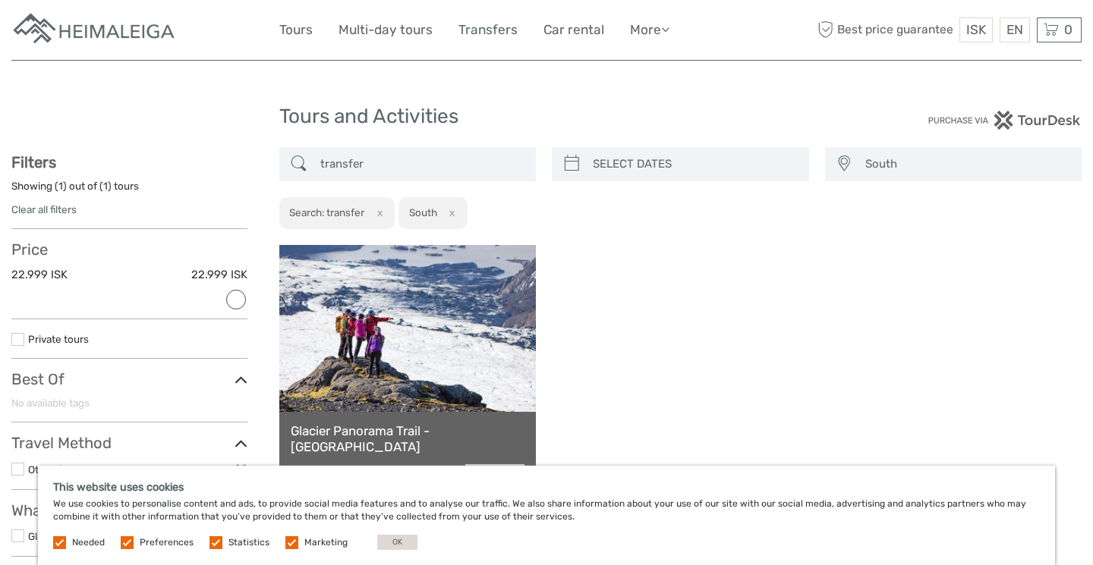
click at [475, 29] on link "Transfers" at bounding box center [487, 30] width 59 height 22
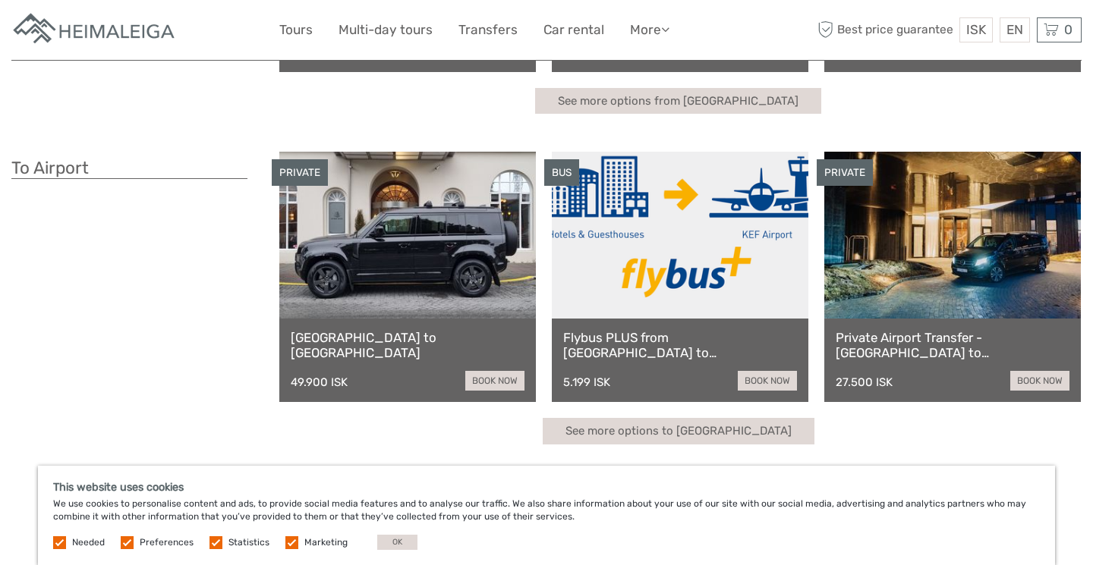
scroll to position [326, 0]
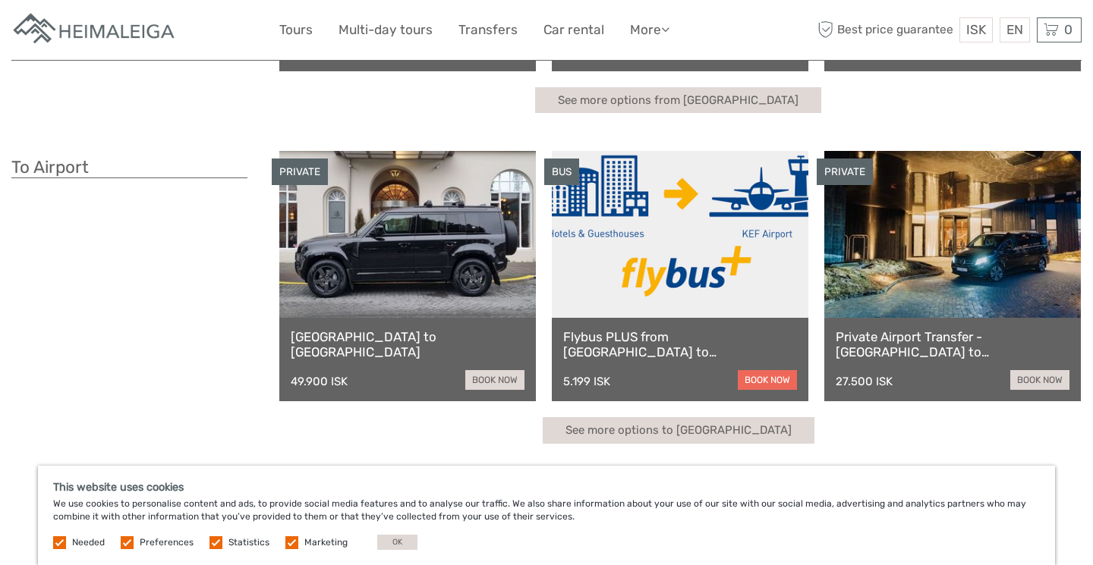
click at [778, 386] on link "book now" at bounding box center [767, 380] width 59 height 20
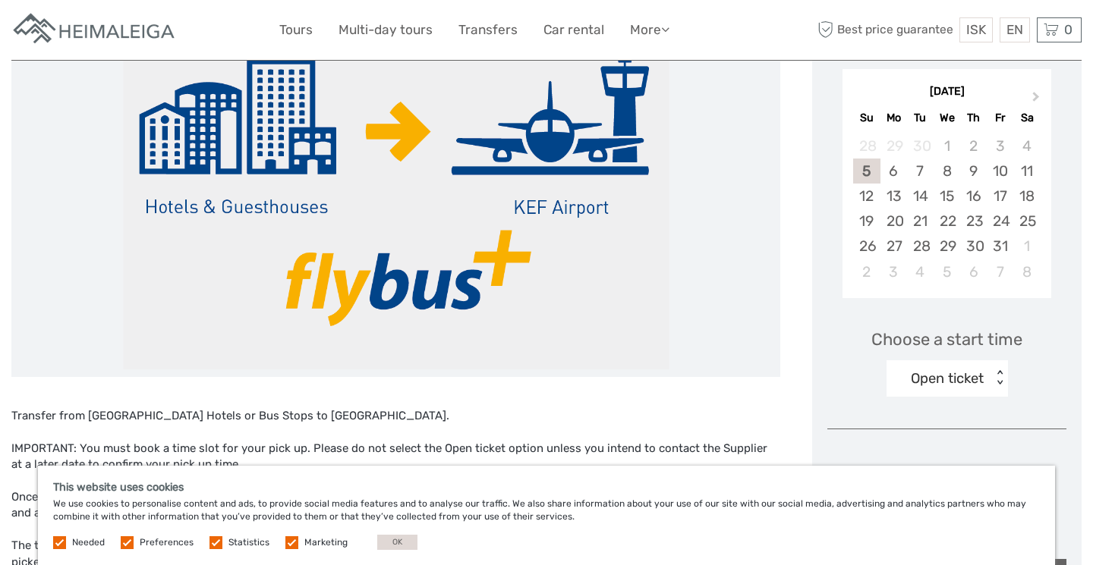
scroll to position [263, 0]
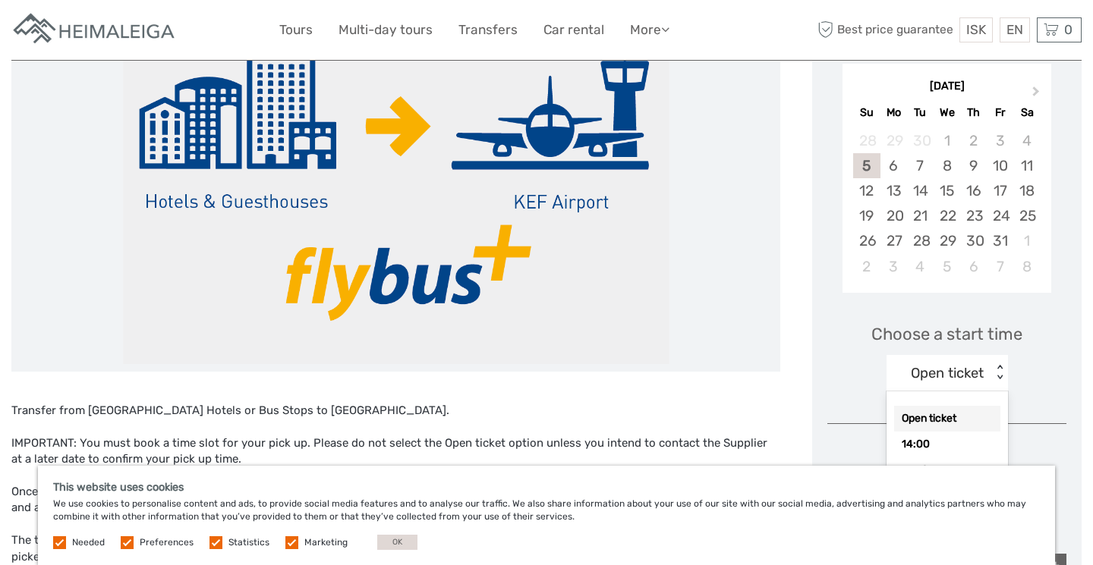
click at [954, 368] on div "Open ticket" at bounding box center [947, 374] width 73 height 20
click at [899, 157] on div "6" at bounding box center [893, 165] width 27 height 25
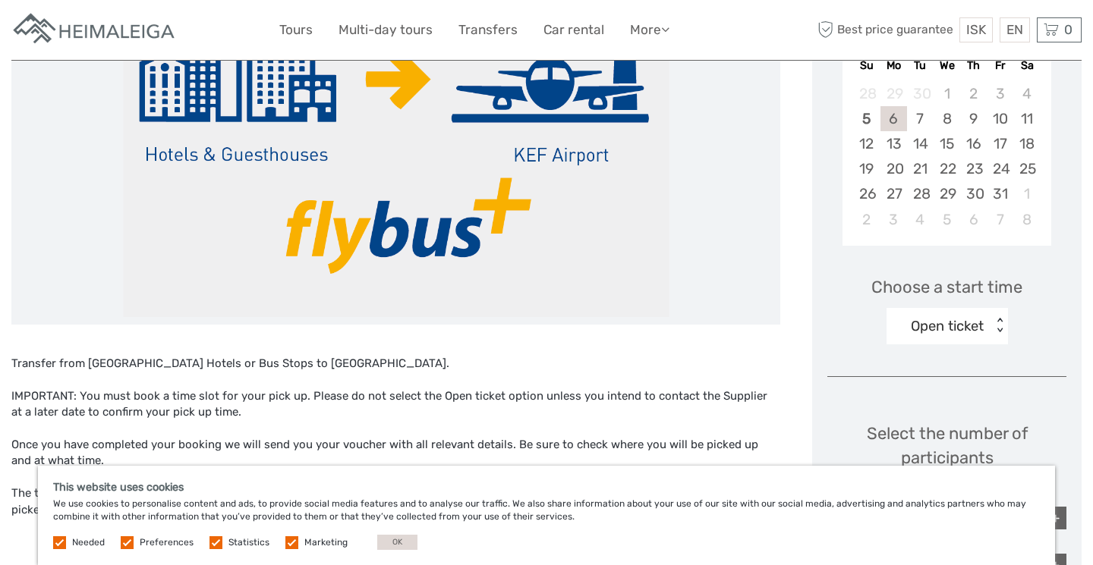
scroll to position [310, 0]
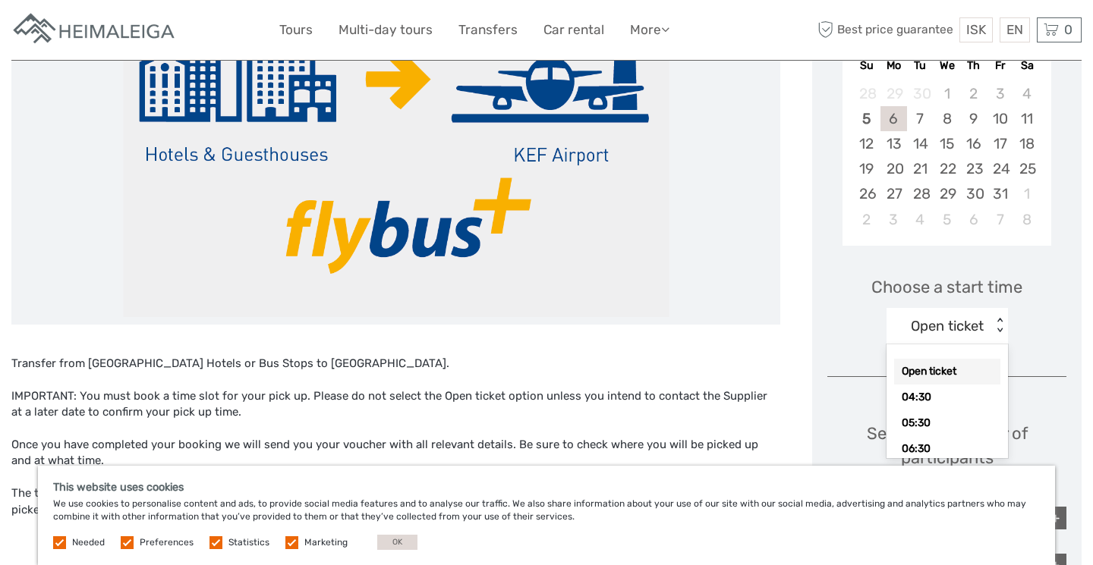
click at [944, 316] on div "Open ticket" at bounding box center [947, 326] width 73 height 20
click at [941, 409] on div "07:30" at bounding box center [947, 421] width 106 height 26
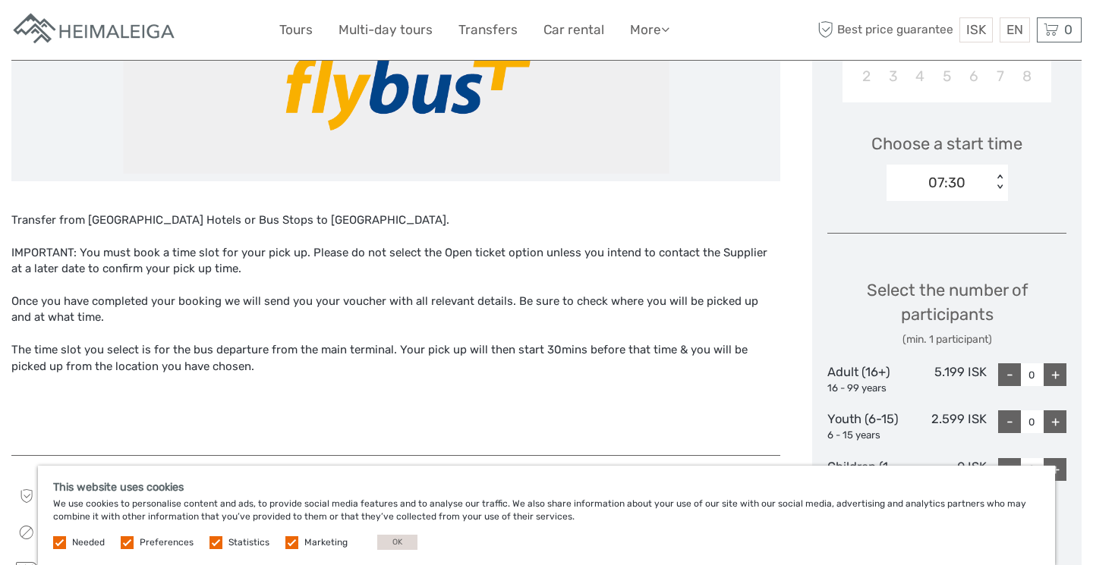
scroll to position [556, 0]
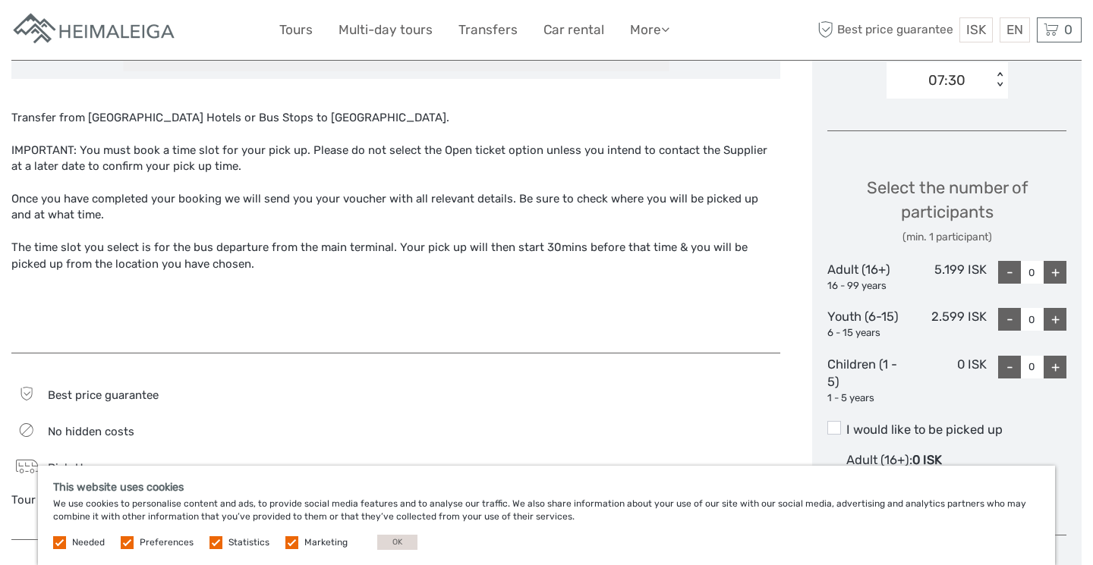
click at [1050, 265] on div "+" at bounding box center [1054, 272] width 23 height 23
type input "2"
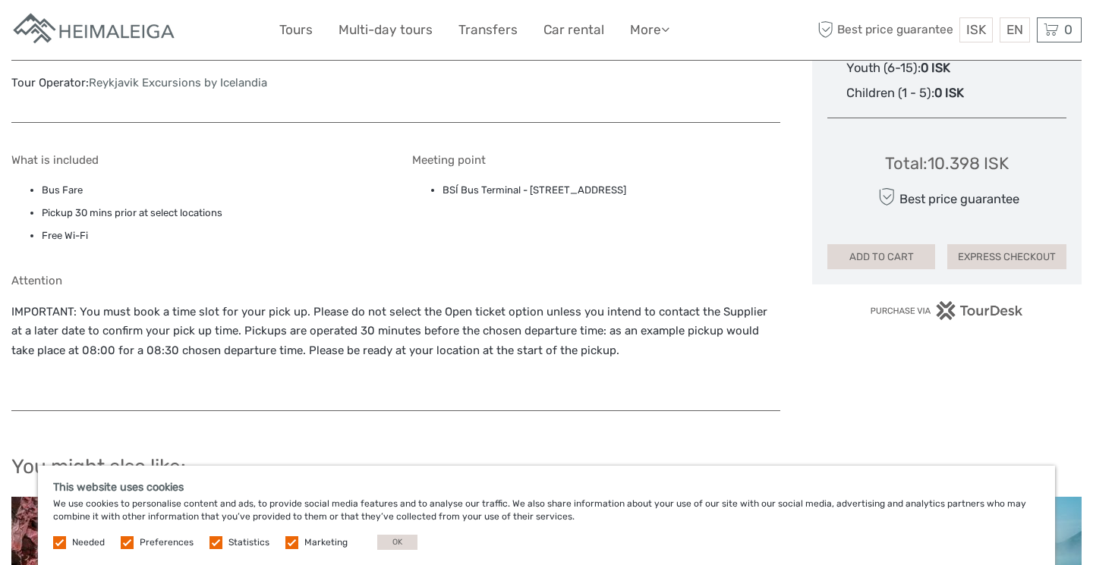
scroll to position [969, 0]
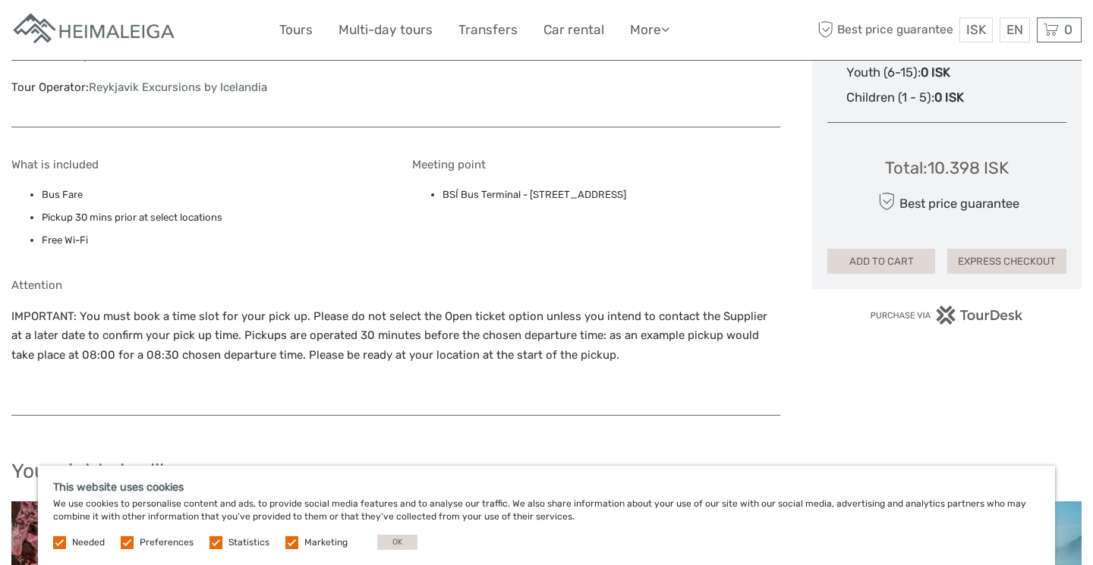
click at [653, 194] on li "BSÍ Bus Terminal - Vatnsmýrarvegur 10, Reykjavík, 101" at bounding box center [611, 195] width 338 height 17
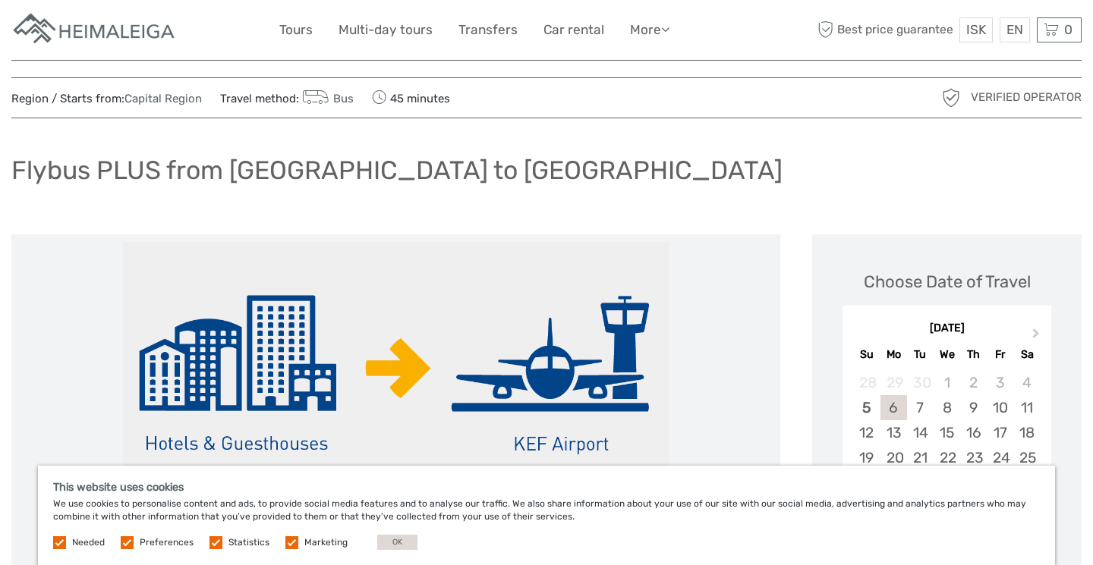
scroll to position [0, 0]
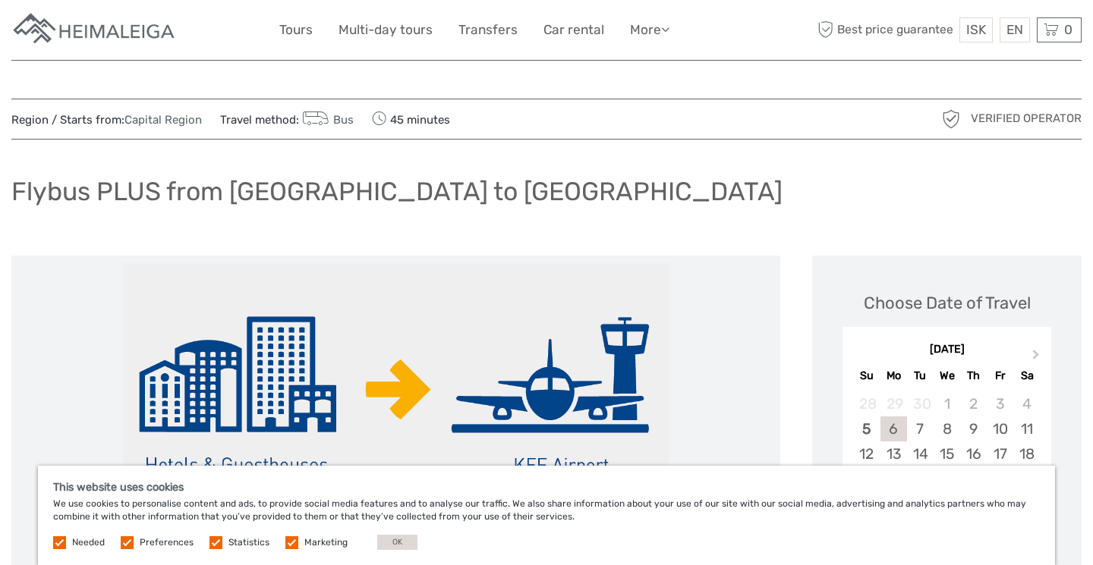
click at [144, 118] on link "Capital Region" at bounding box center [162, 120] width 77 height 14
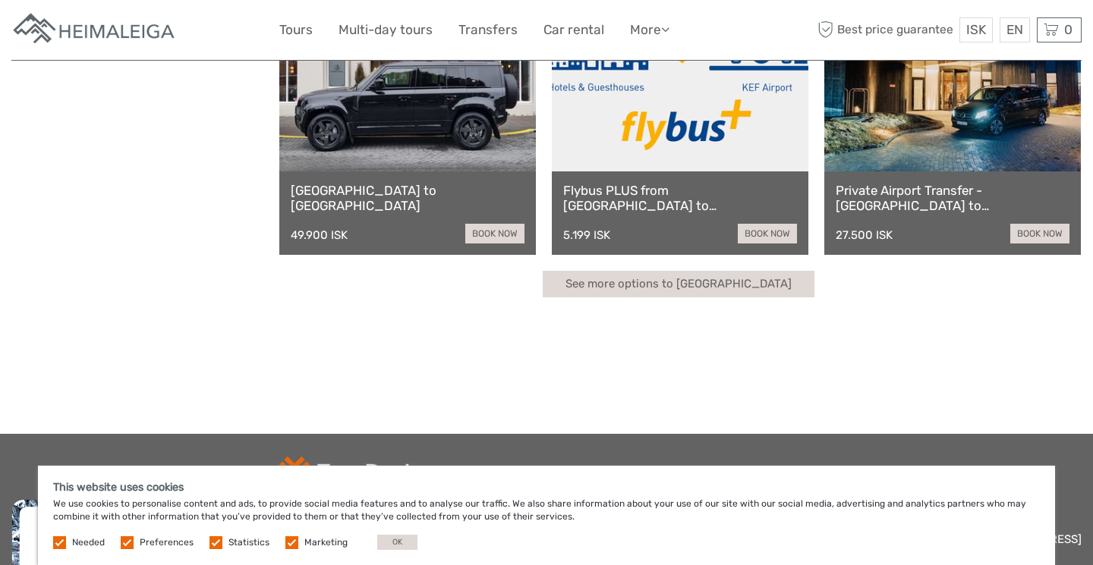
scroll to position [544, 0]
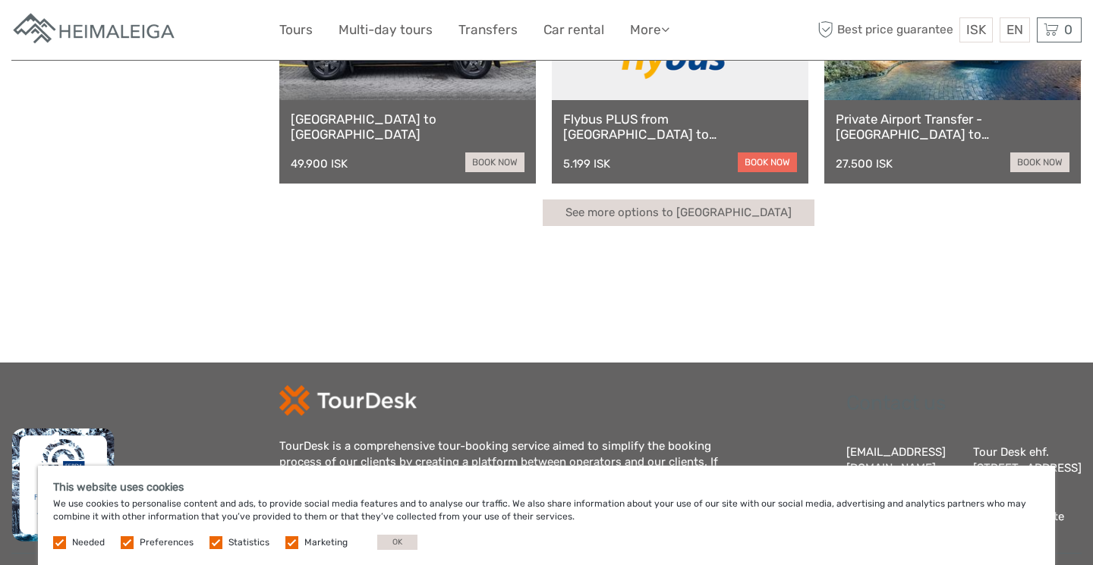
click at [760, 156] on link "book now" at bounding box center [767, 163] width 59 height 20
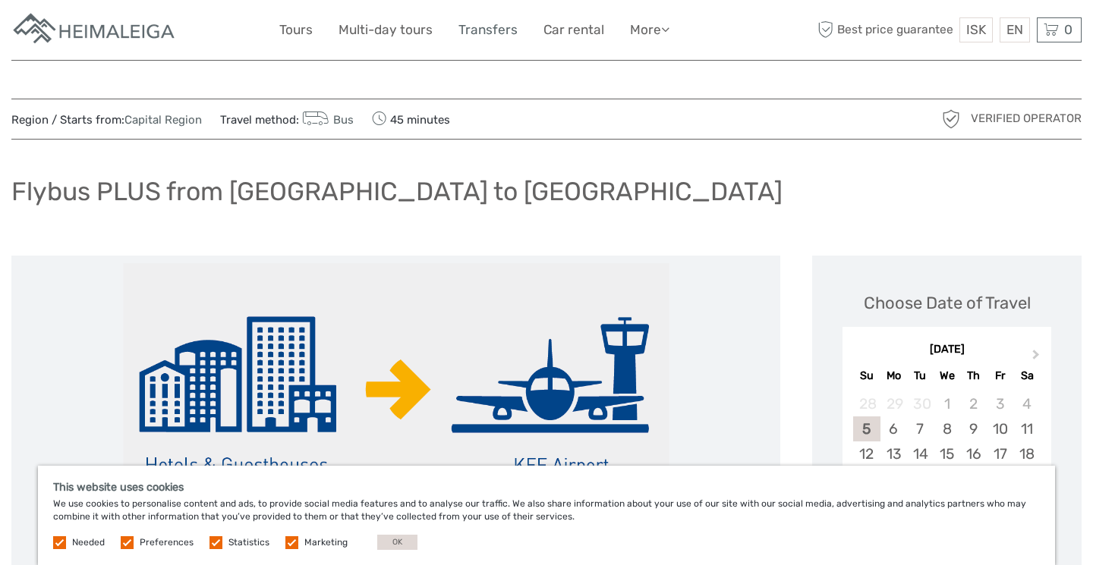
click at [484, 25] on link "Transfers" at bounding box center [487, 30] width 59 height 22
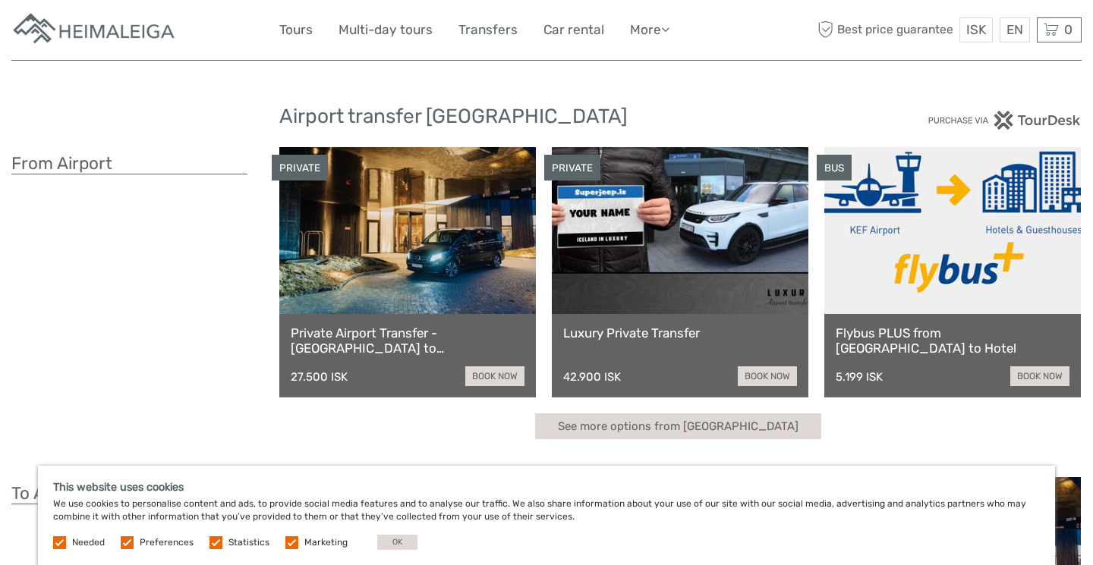
click at [474, 29] on link "Transfers" at bounding box center [487, 30] width 59 height 22
click at [147, 23] on img at bounding box center [94, 29] width 167 height 37
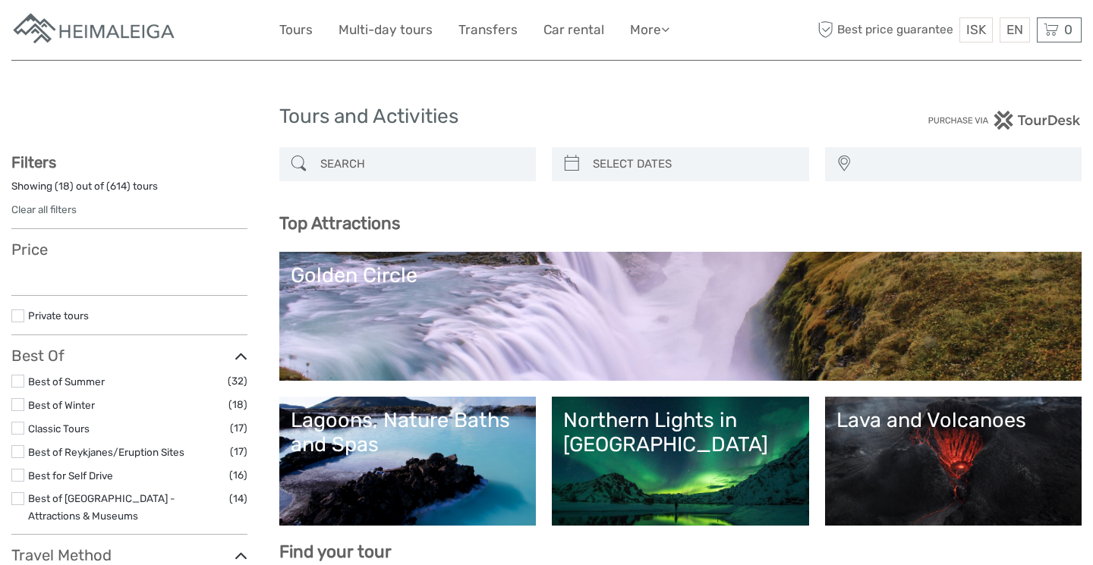
select select
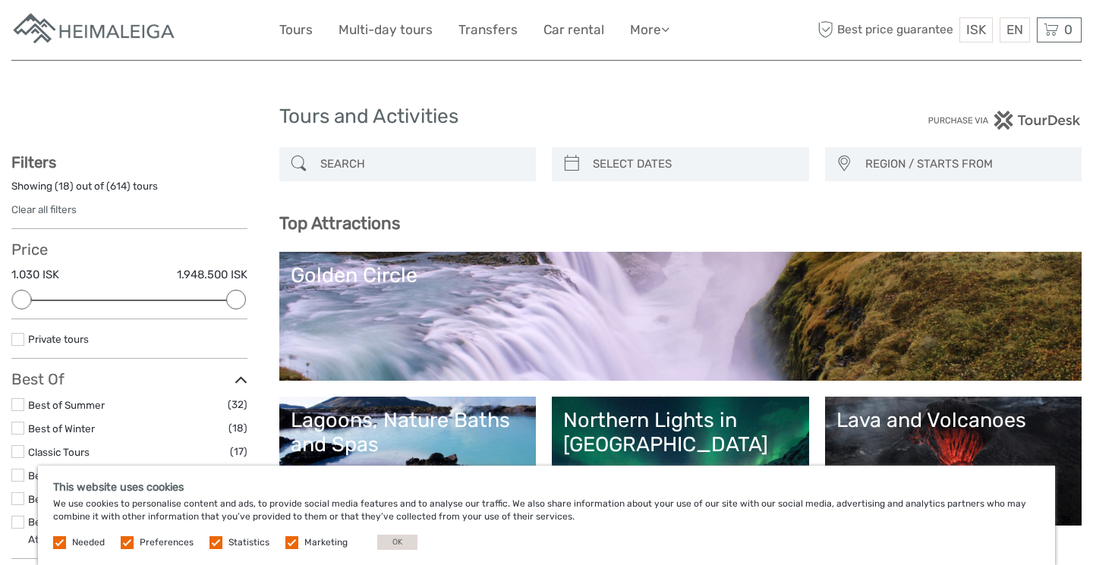
click at [857, 162] on div "REGION / STARTS FROM Capital Region East North Reykjanes / Keflavík South South…" at bounding box center [953, 164] width 257 height 34
click at [909, 161] on span "REGION / STARTS FROM" at bounding box center [966, 164] width 216 height 25
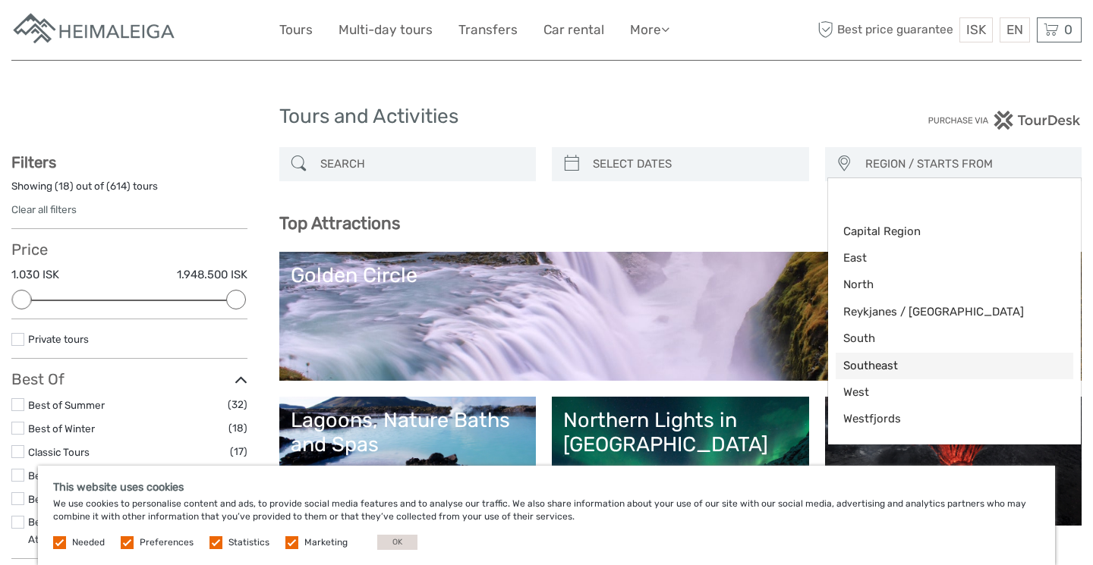
click at [890, 364] on span "Southeast" at bounding box center [941, 366] width 197 height 16
select select "Southeast"
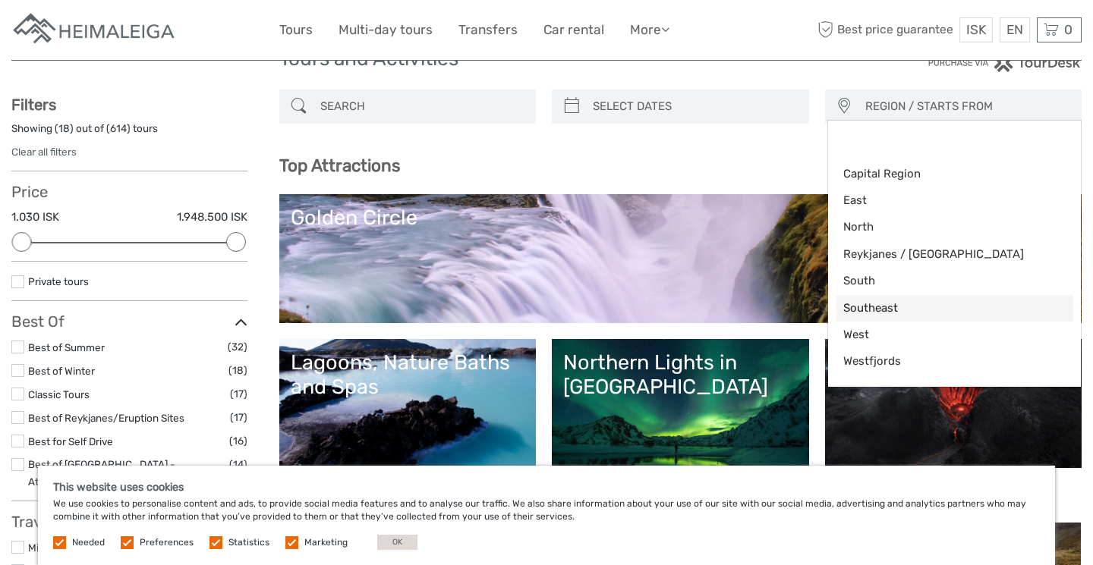
scroll to position [72, 0]
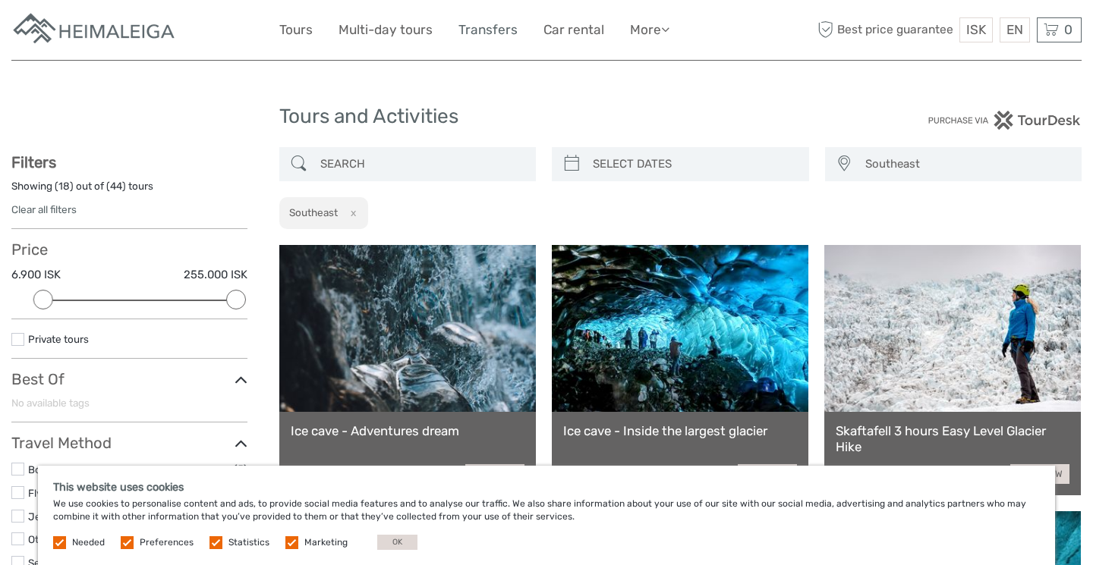
click at [486, 24] on link "Transfers" at bounding box center [487, 30] width 59 height 22
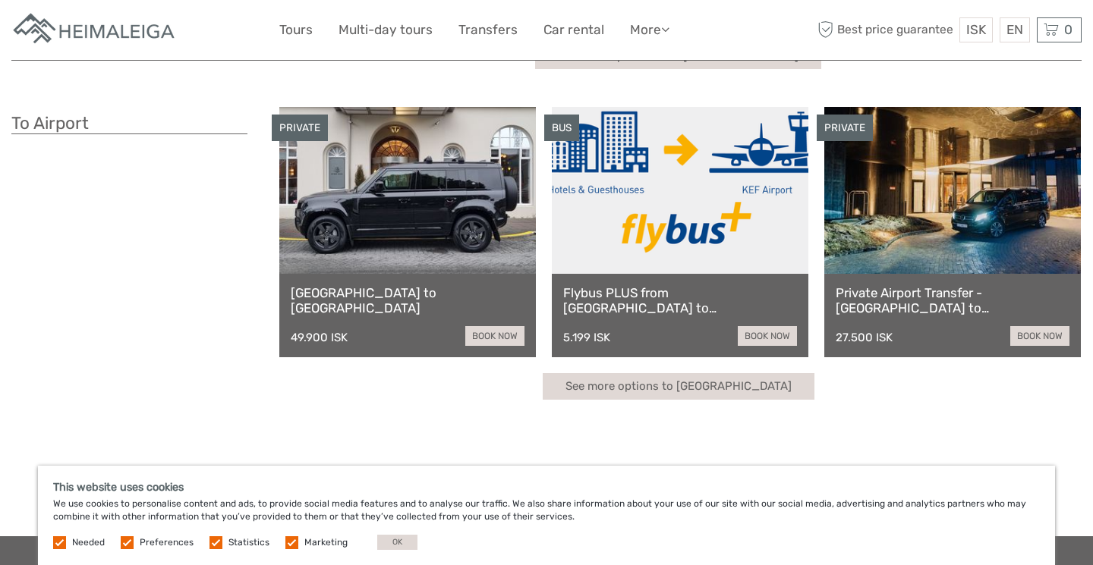
scroll to position [381, 0]
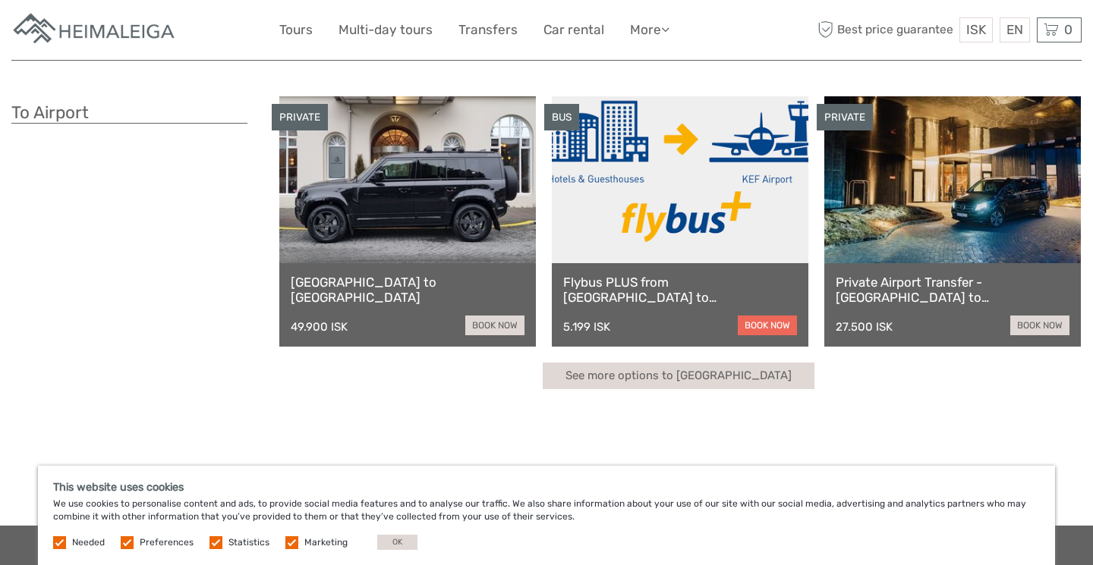
click at [760, 326] on link "book now" at bounding box center [767, 326] width 59 height 20
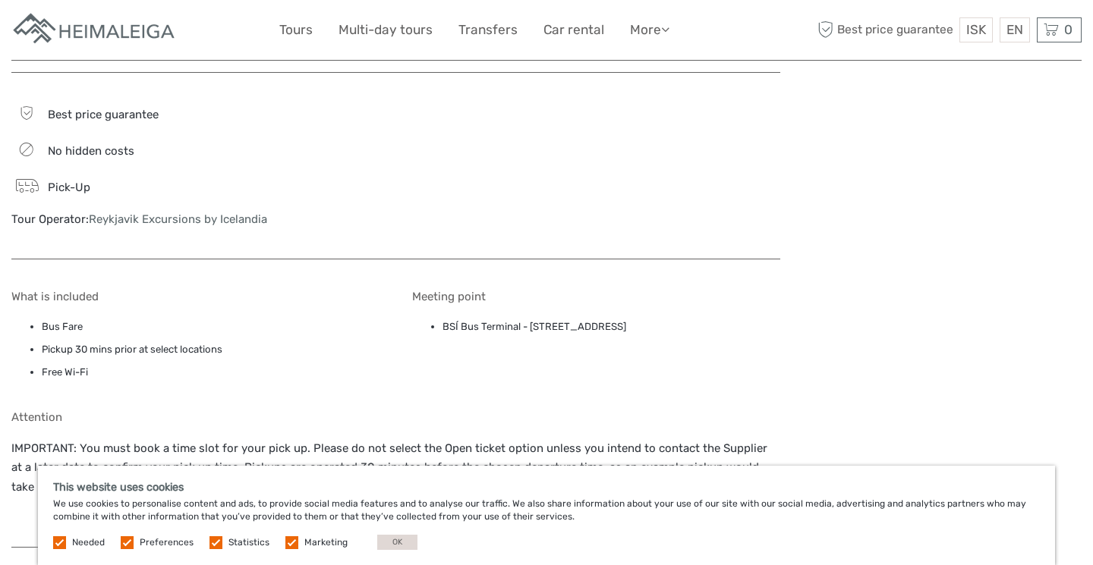
scroll to position [864, 0]
